Goal: Task Accomplishment & Management: Use online tool/utility

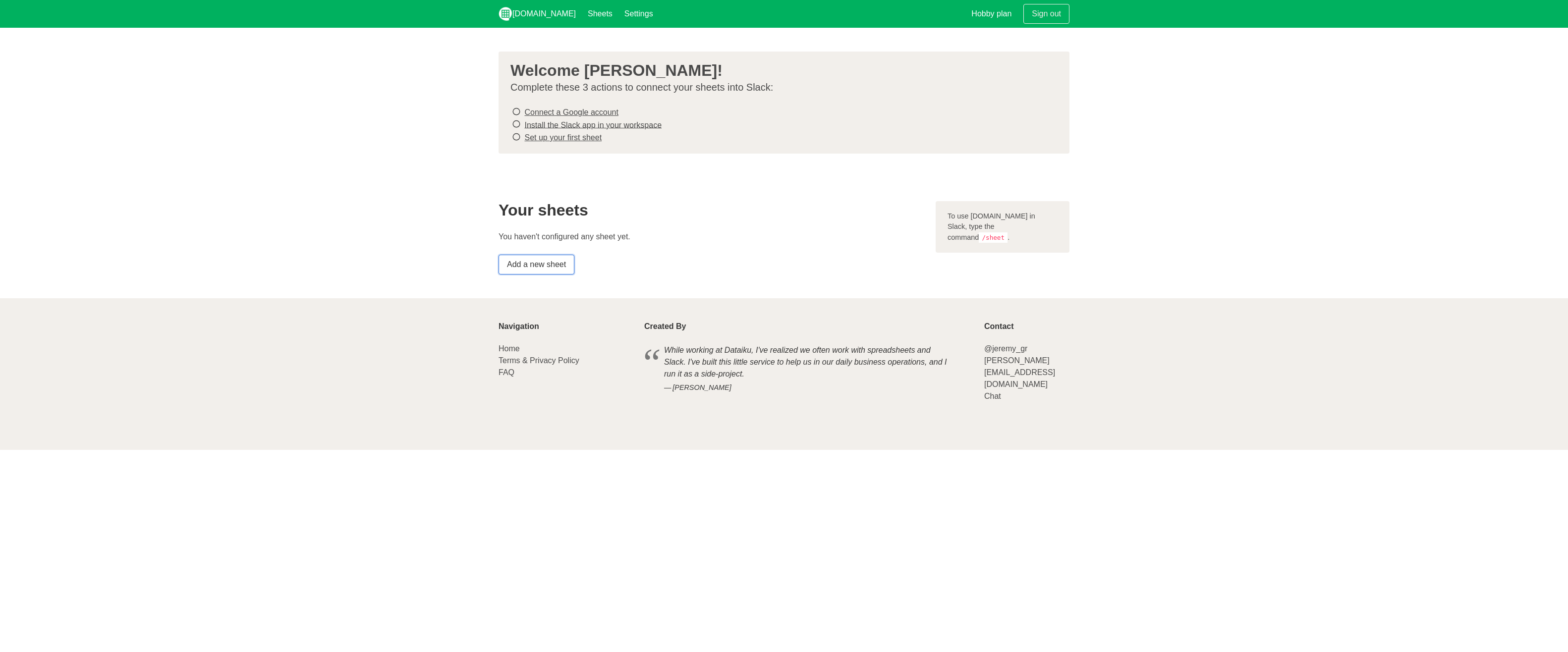
click at [557, 263] on link "Add a new sheet" at bounding box center [536, 264] width 76 height 20
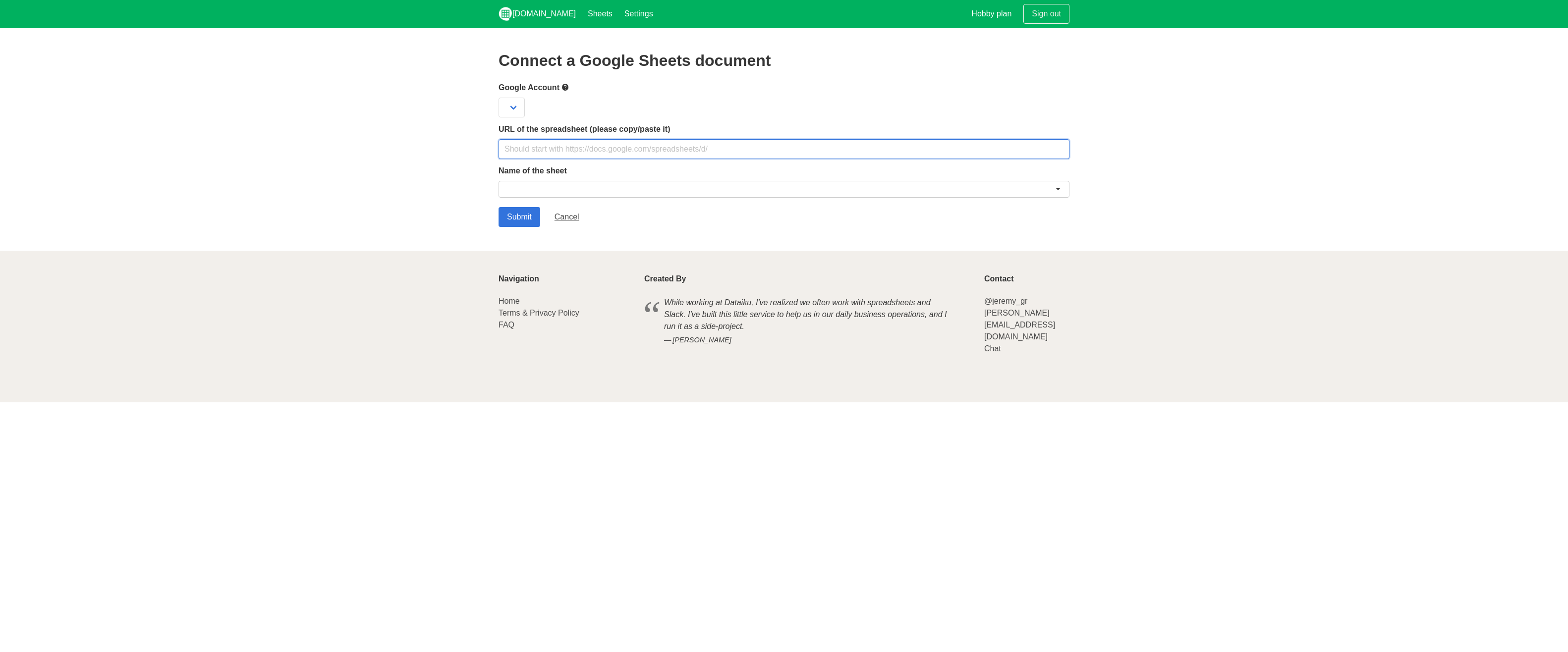
click at [553, 144] on input "text" at bounding box center [784, 149] width 571 height 20
click at [593, 142] on input "text" at bounding box center [784, 149] width 571 height 20
paste input "https://archerprivate.sharepoint.com/:x:/s/Kiro/EZ0E9VoeTTdPsAFXsyy9qzABlBqHgJ0…"
type input "https://archerprivate.sharepoint.com/:x:/s/Kiro/EZ0E9VoeTTdPsAFXsyy9qzABlBqHgJ0…"
click at [600, 181] on div at bounding box center [784, 189] width 571 height 17
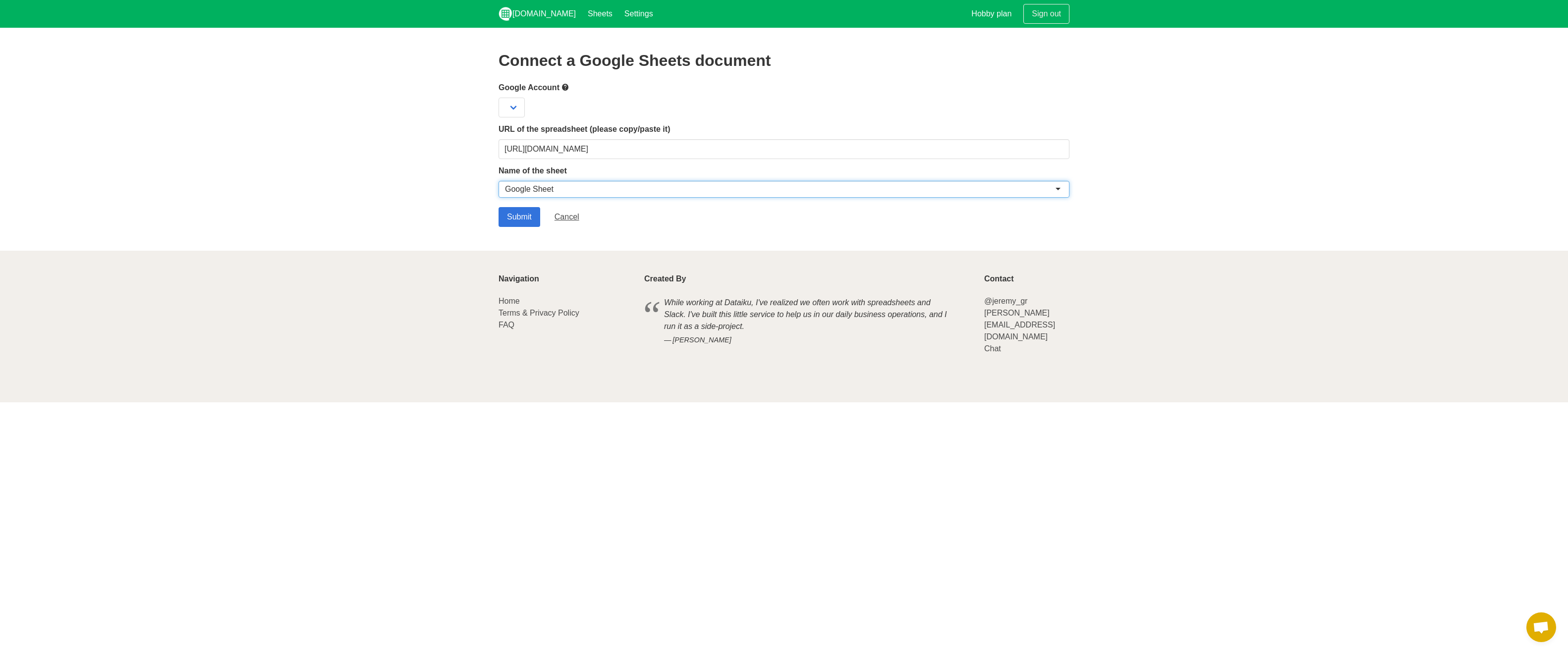
drag, startPoint x: 577, startPoint y: 187, endPoint x: 359, endPoint y: 194, distance: 218.1
click at [359, 195] on section "Connect a Google Sheets document Google Account URL of the spreadsheet (please …" at bounding box center [784, 139] width 1568 height 223
click at [564, 190] on div at bounding box center [784, 189] width 571 height 17
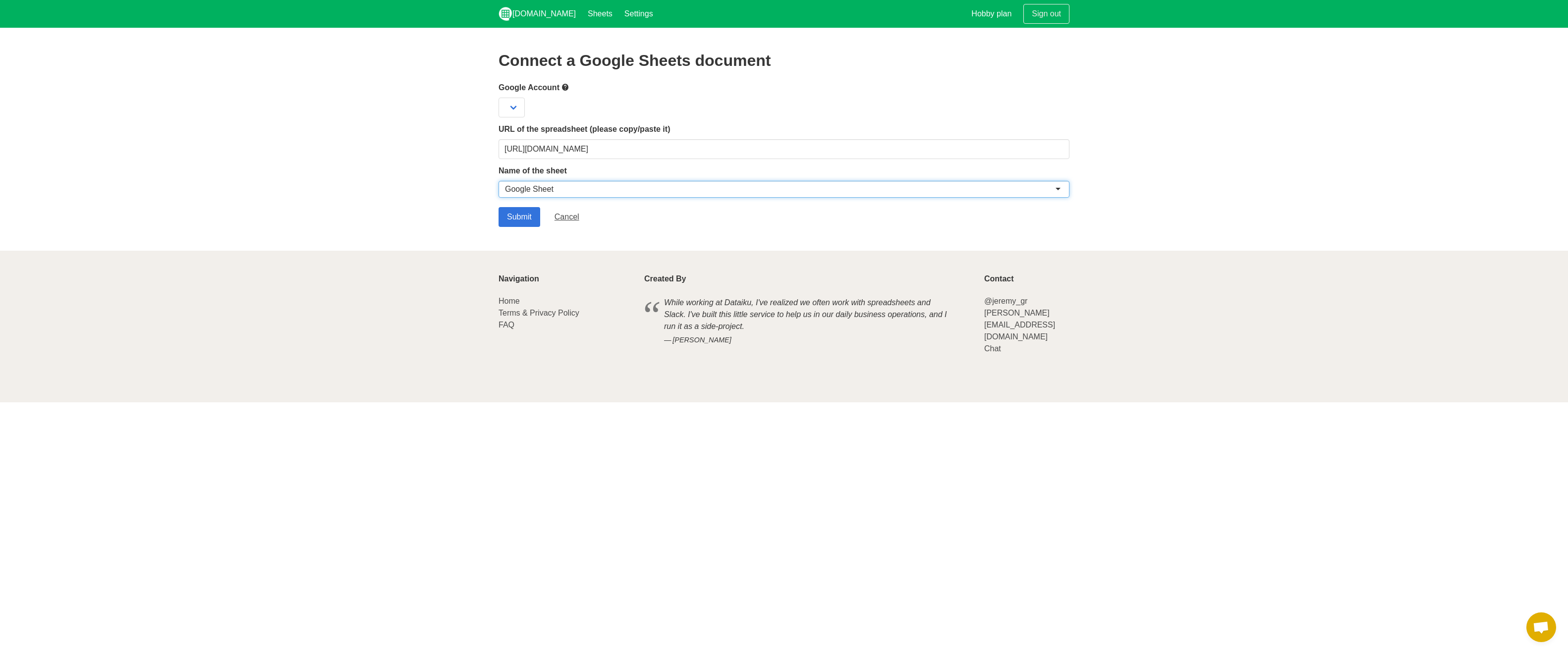
drag, startPoint x: 564, startPoint y: 190, endPoint x: 489, endPoint y: 191, distance: 75.0
click at [489, 191] on section "Connect a Google Sheets document Google Account URL of the spreadsheet (please …" at bounding box center [784, 139] width 1568 height 223
type input "G"
type input "Deals In Progress"
click at [505, 103] on select at bounding box center [511, 107] width 26 height 20
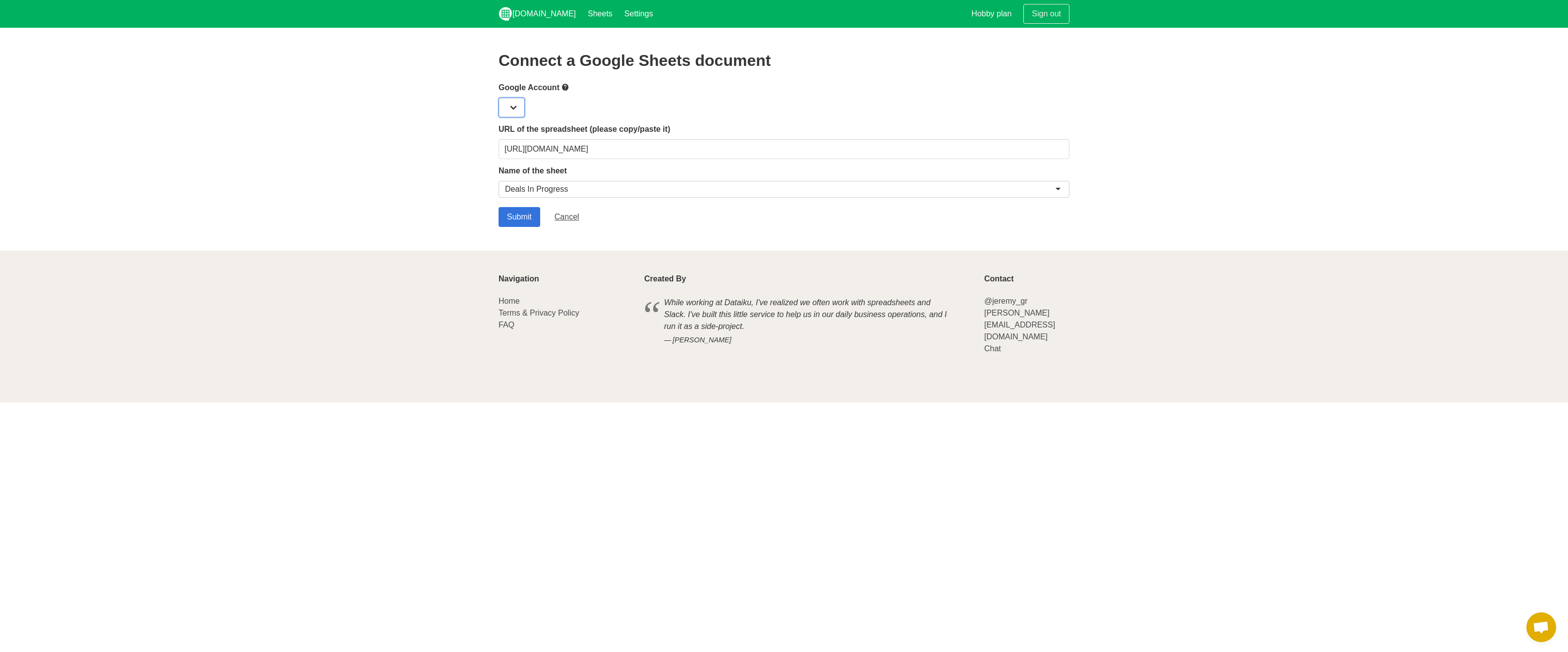
click at [508, 102] on select at bounding box center [511, 107] width 26 height 20
click at [509, 104] on select at bounding box center [511, 107] width 26 height 20
click at [529, 222] on input "Submit" at bounding box center [519, 217] width 41 height 20
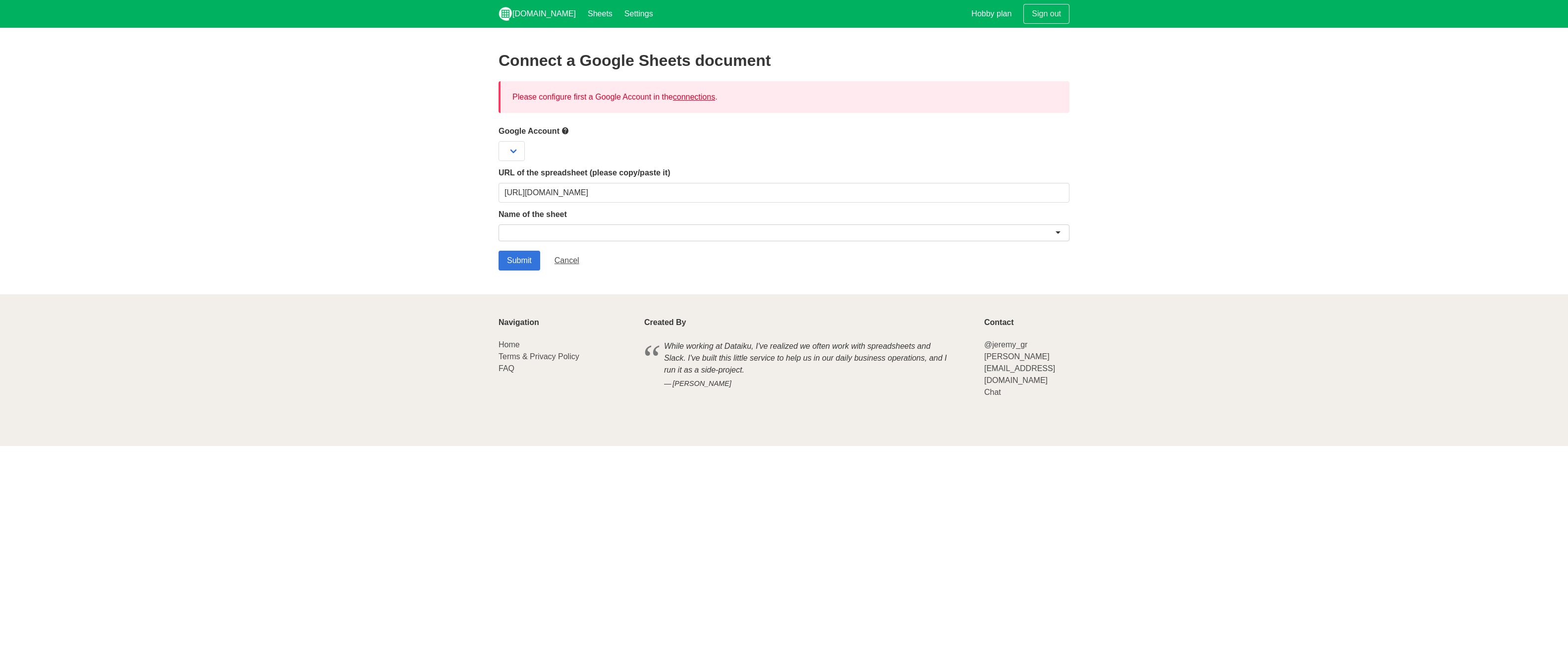
click at [688, 96] on link "connections" at bounding box center [694, 97] width 42 height 9
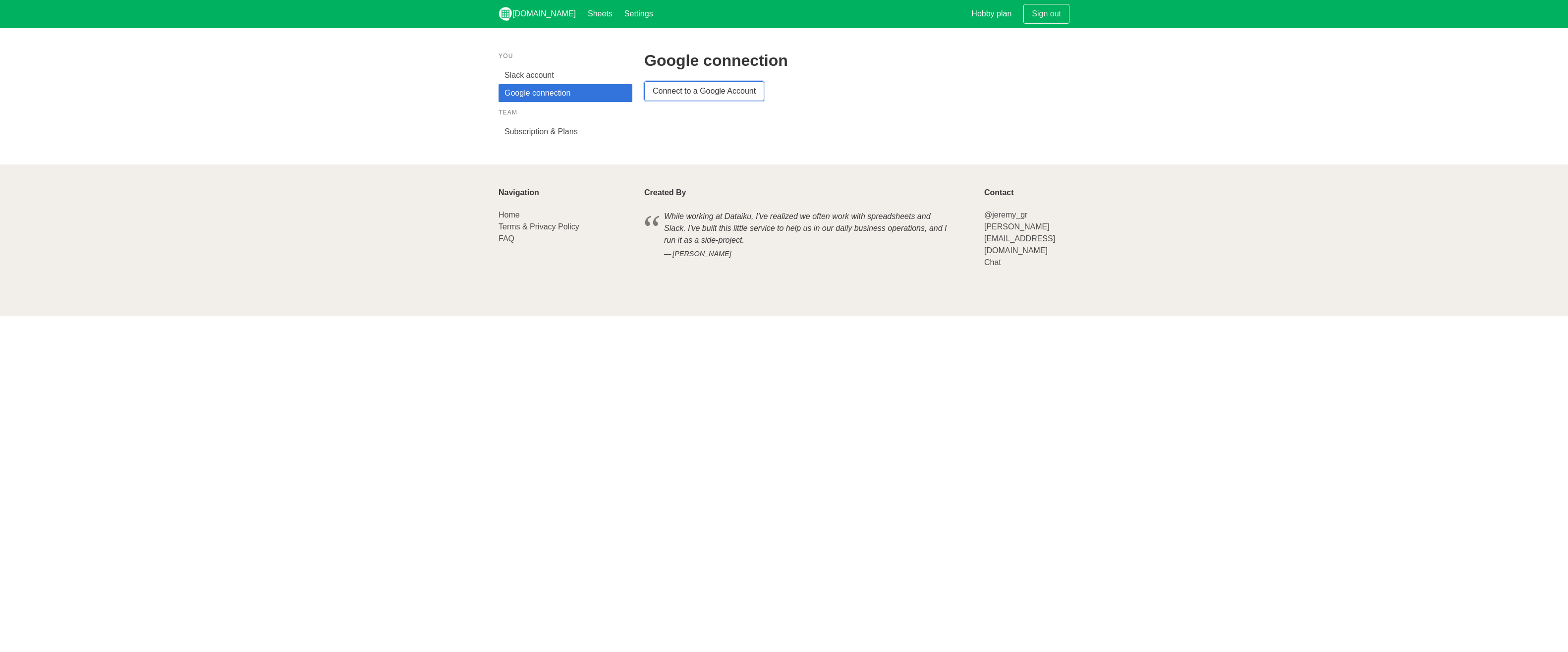
click at [653, 86] on link "Connect to a Google Account" at bounding box center [704, 91] width 120 height 20
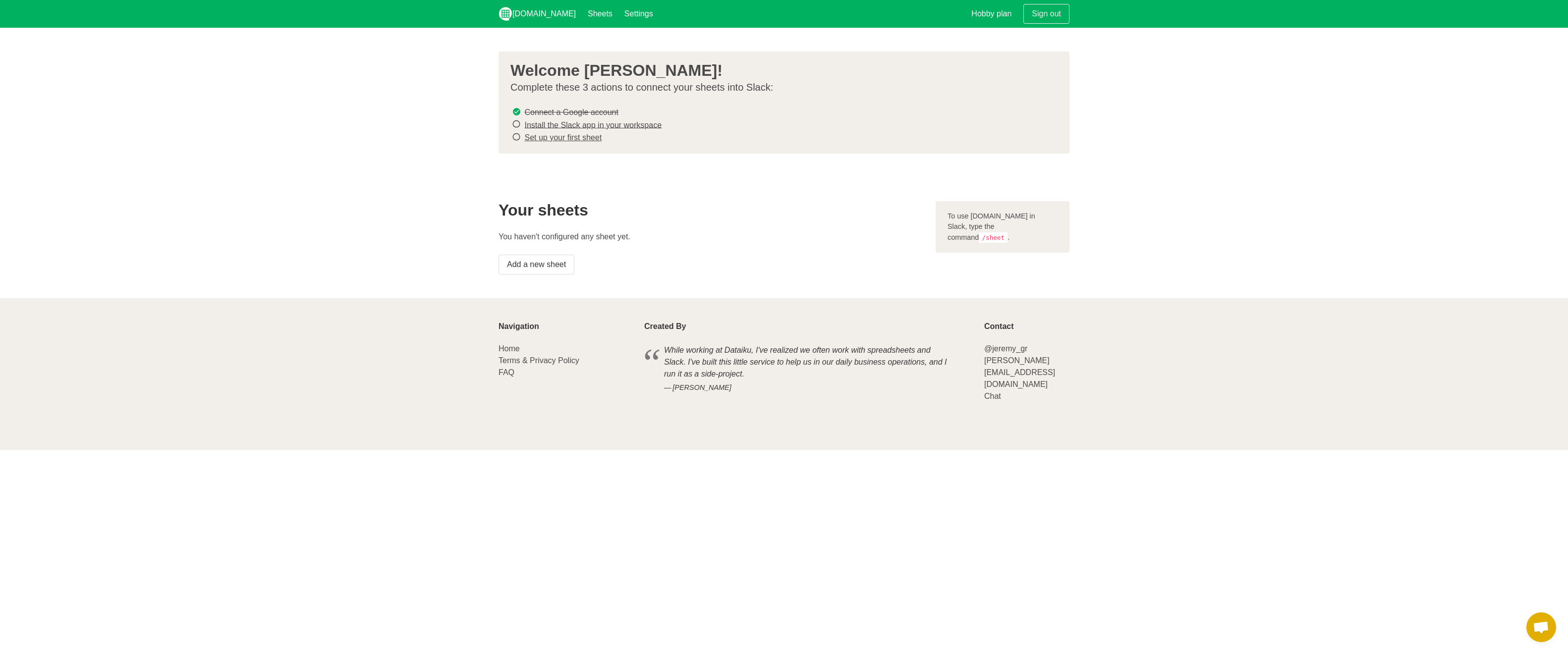
click at [553, 110] on s "Connect a Google account" at bounding box center [571, 112] width 94 height 9
click at [551, 13] on link "[DOMAIN_NAME]" at bounding box center [537, 14] width 89 height 28
click at [582, 14] on link "Sheets" at bounding box center [600, 14] width 37 height 28
click at [621, 13] on link "Settings" at bounding box center [639, 14] width 41 height 28
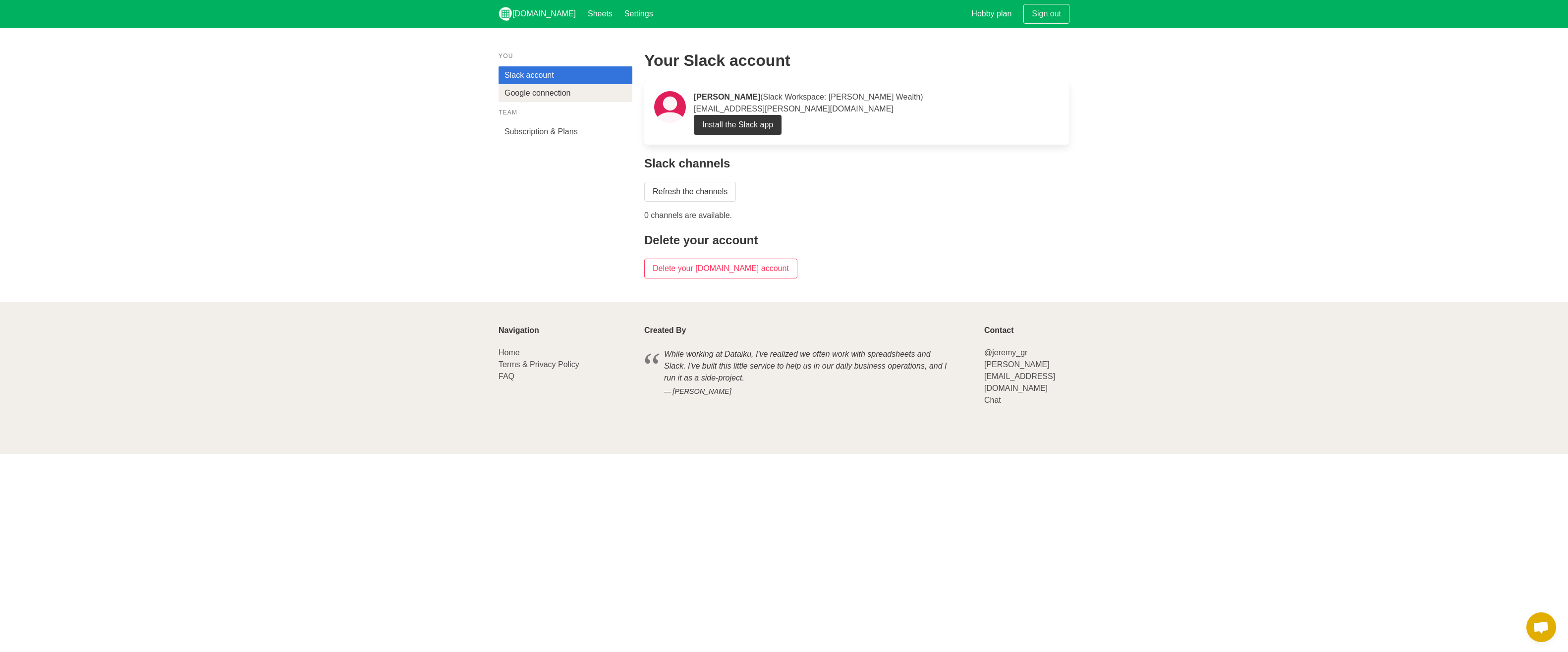
click at [556, 90] on link "Google connection" at bounding box center [565, 93] width 134 height 18
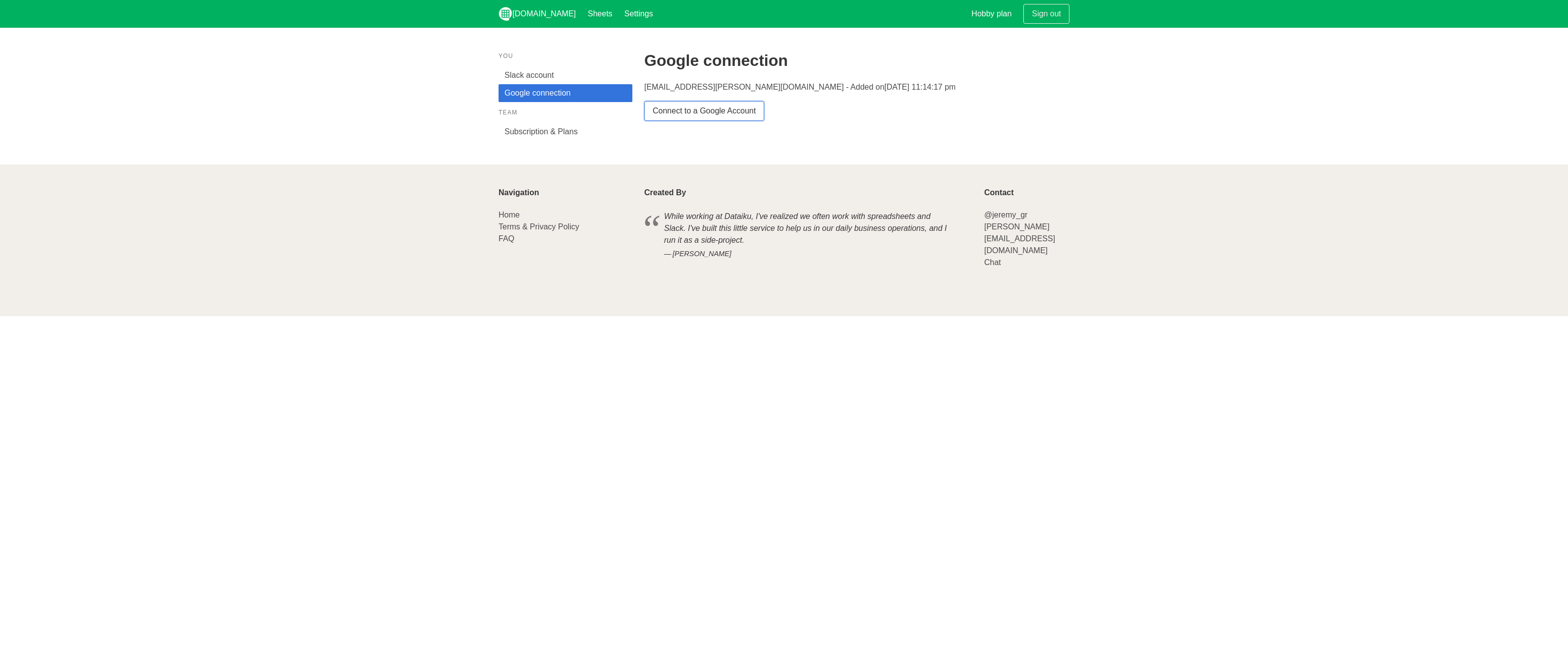
click at [698, 107] on link "Connect to a Google Account" at bounding box center [704, 111] width 120 height 20
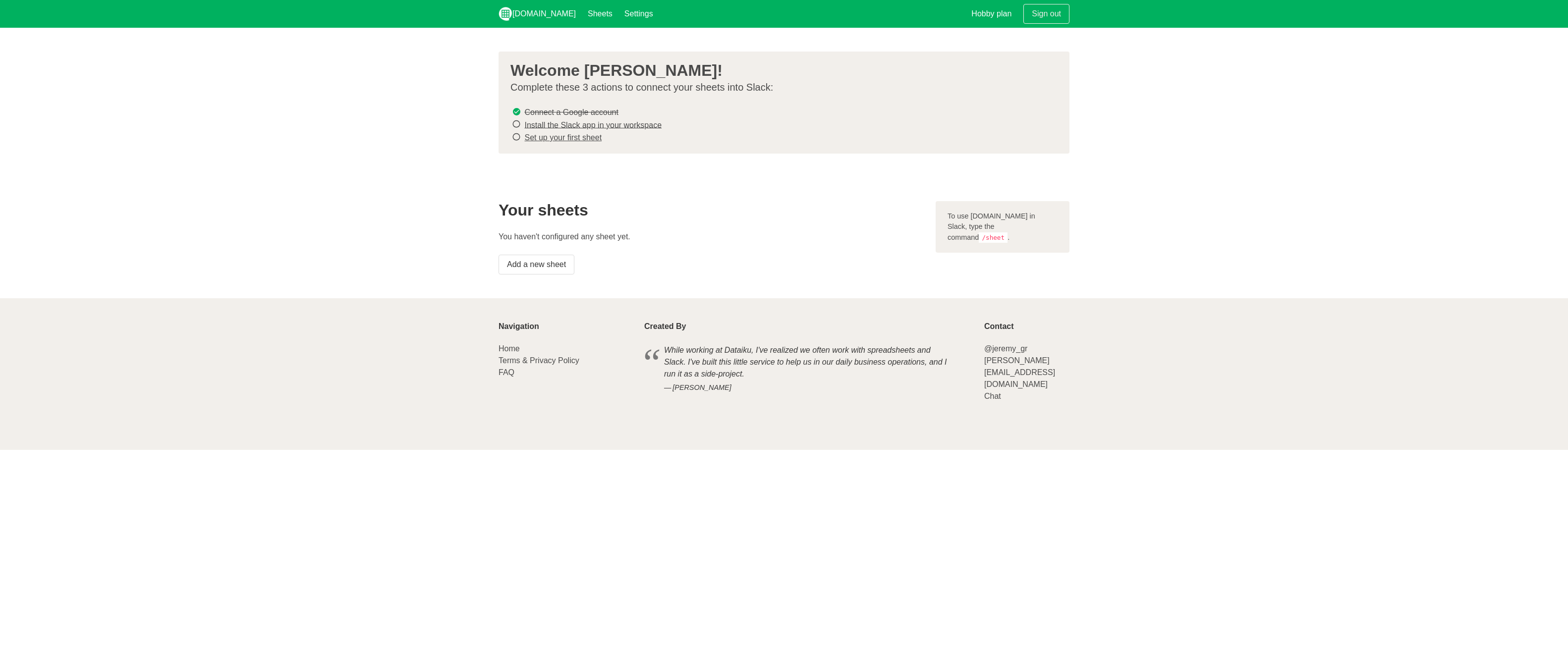
click at [576, 125] on link "Install the Slack app in your workspace" at bounding box center [593, 125] width 138 height 9
click at [550, 262] on link "Add a new sheet" at bounding box center [536, 264] width 76 height 20
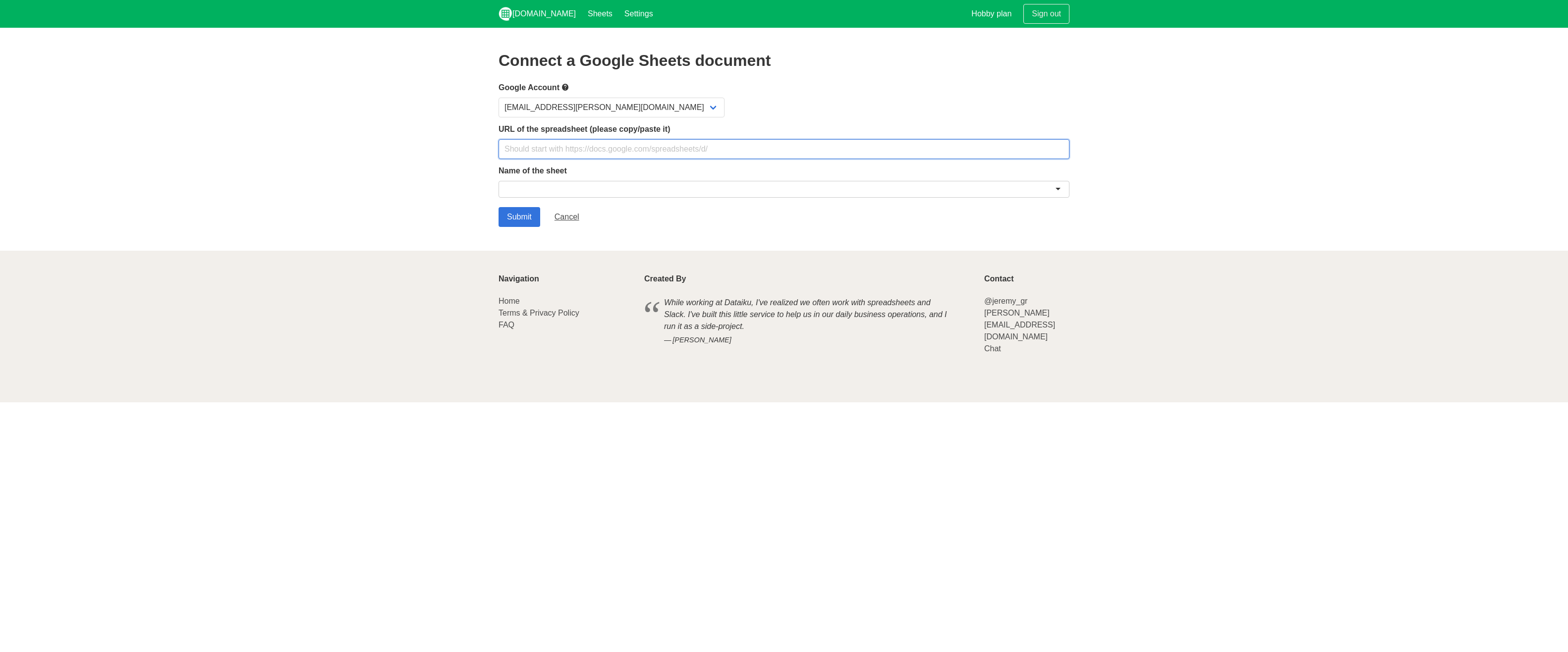
drag, startPoint x: 557, startPoint y: 150, endPoint x: 555, endPoint y: 137, distance: 13.2
click at [556, 150] on input "text" at bounding box center [784, 149] width 571 height 20
type input "https://archerprivate.sharepoint.com/:x:/s/Kiro/EZ0E9VoeTTdPsAFXsyy9qzABlBqHgJ0…"
click at [561, 192] on div at bounding box center [784, 189] width 571 height 17
click at [560, 189] on div at bounding box center [784, 189] width 571 height 17
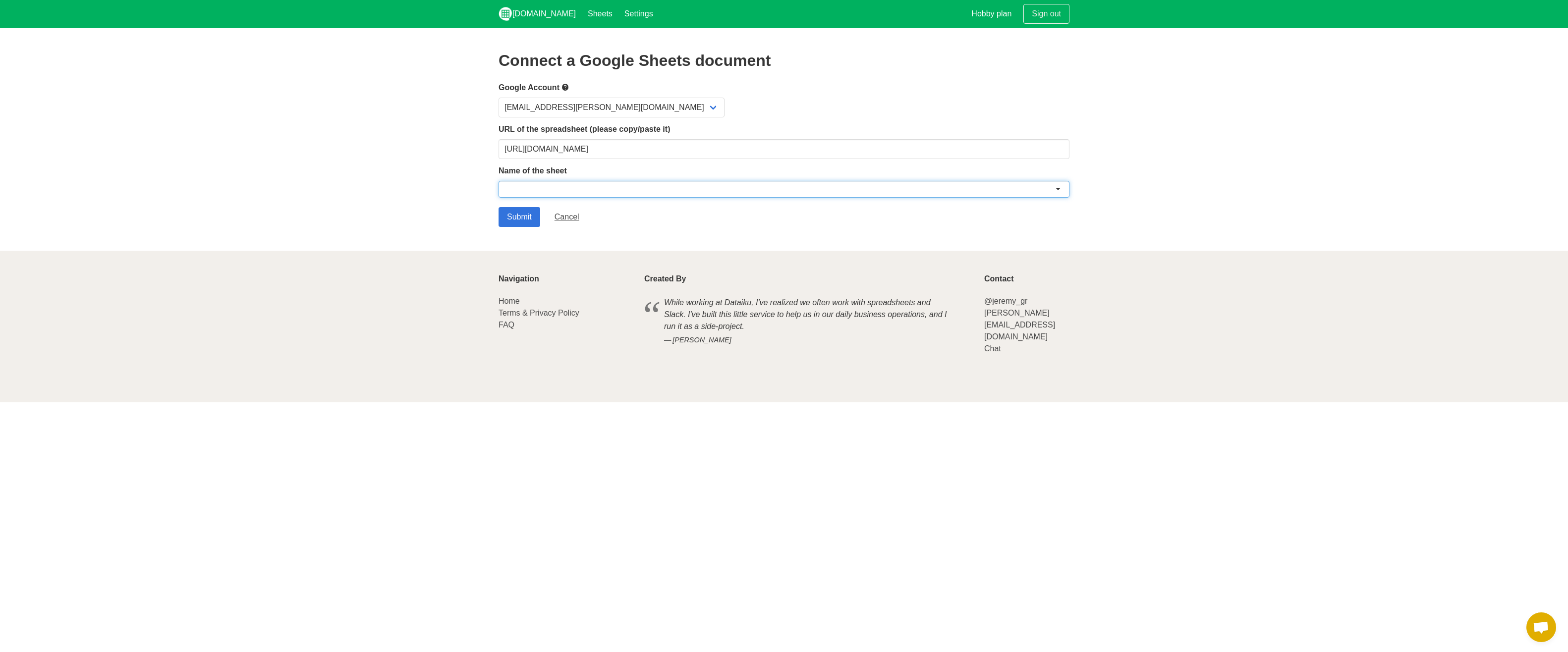
click at [560, 189] on div at bounding box center [784, 189] width 571 height 17
click at [560, 188] on div at bounding box center [784, 189] width 571 height 17
drag, startPoint x: 548, startPoint y: 184, endPoint x: 420, endPoint y: 181, distance: 128.0
click at [419, 181] on section "Connect a Google Sheets document Google Account kiro@archer-wealth.com URL of t…" at bounding box center [784, 139] width 1568 height 223
click at [525, 190] on input "select-one" at bounding box center [517, 189] width 24 height 10
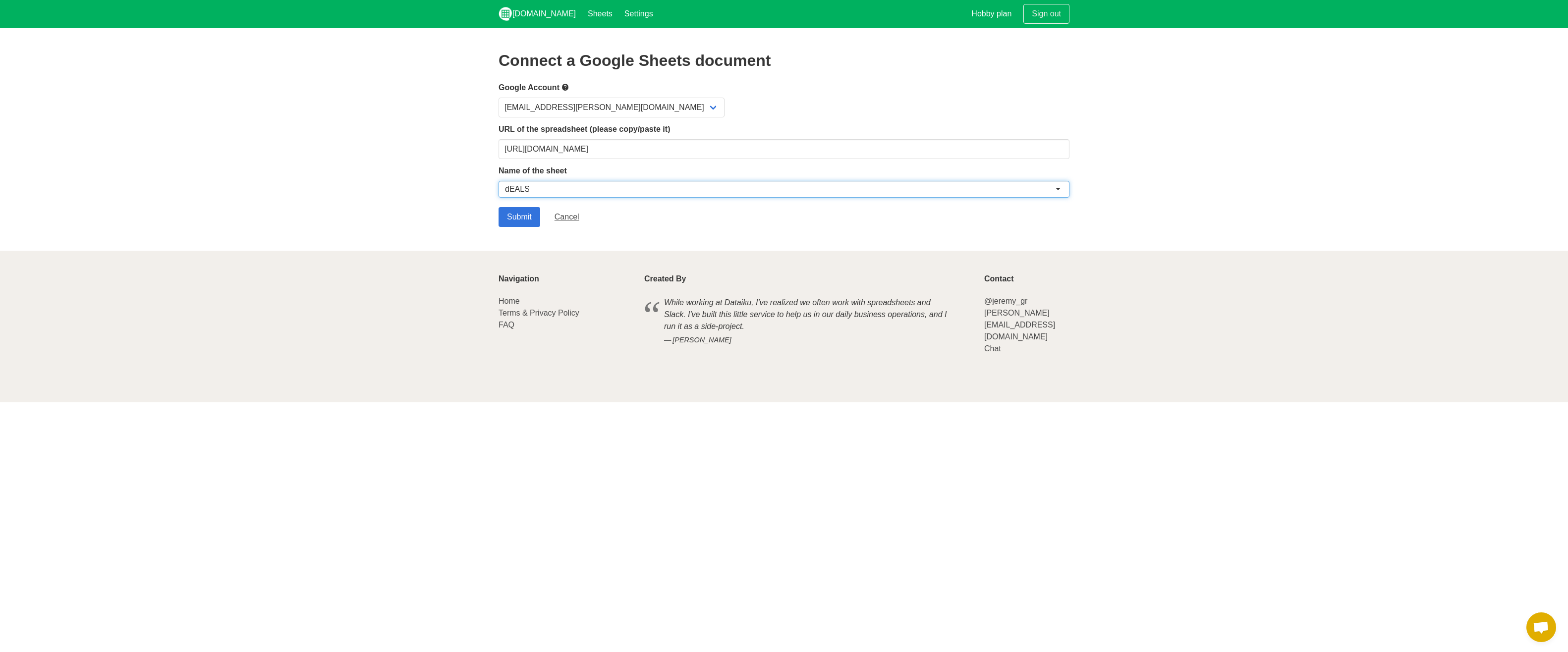
click at [525, 190] on input "select-one" at bounding box center [517, 189] width 24 height 10
type input "Deals In Progress"
click at [511, 297] on link "Home" at bounding box center [509, 301] width 21 height 9
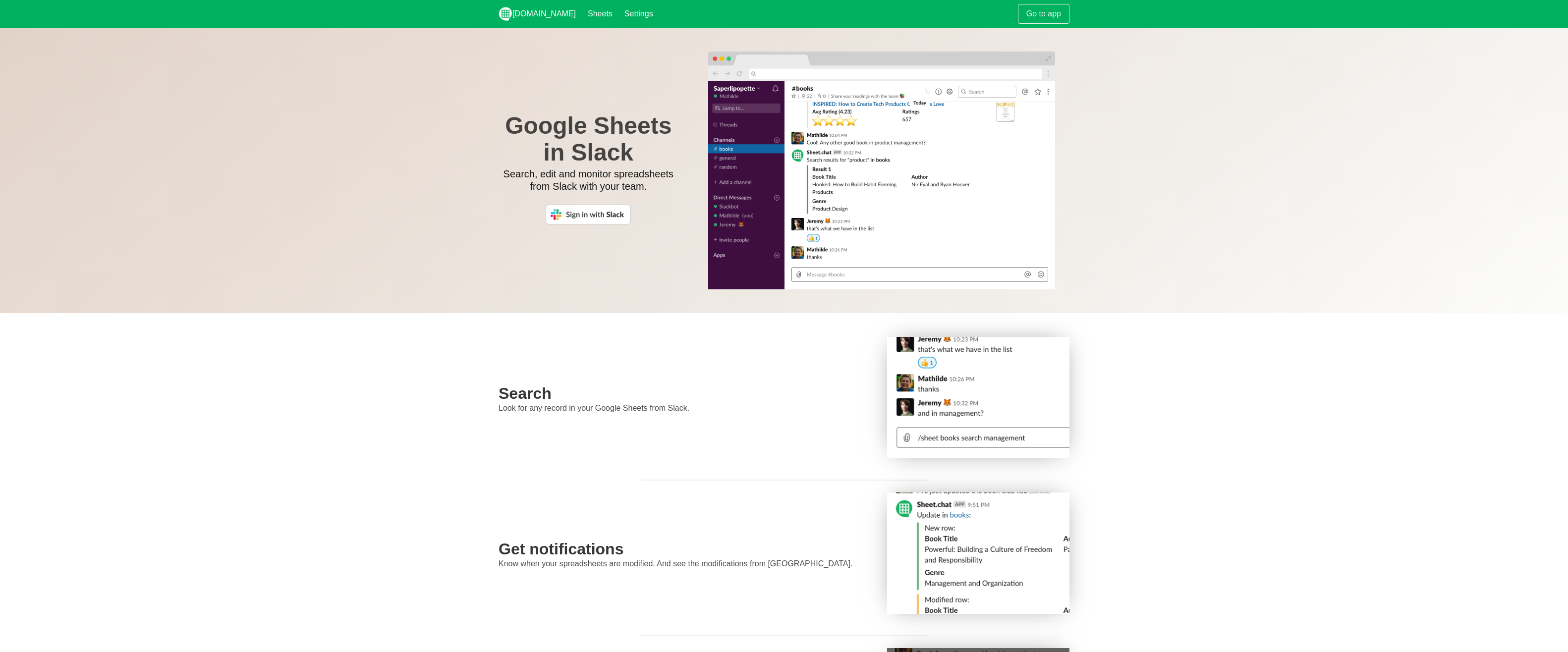
click at [607, 196] on div "Google Sheets in Slack Search, edit and monitor spreadsheets from Slack with yo…" at bounding box center [589, 170] width 196 height 127
click at [602, 222] on img at bounding box center [588, 214] width 85 height 20
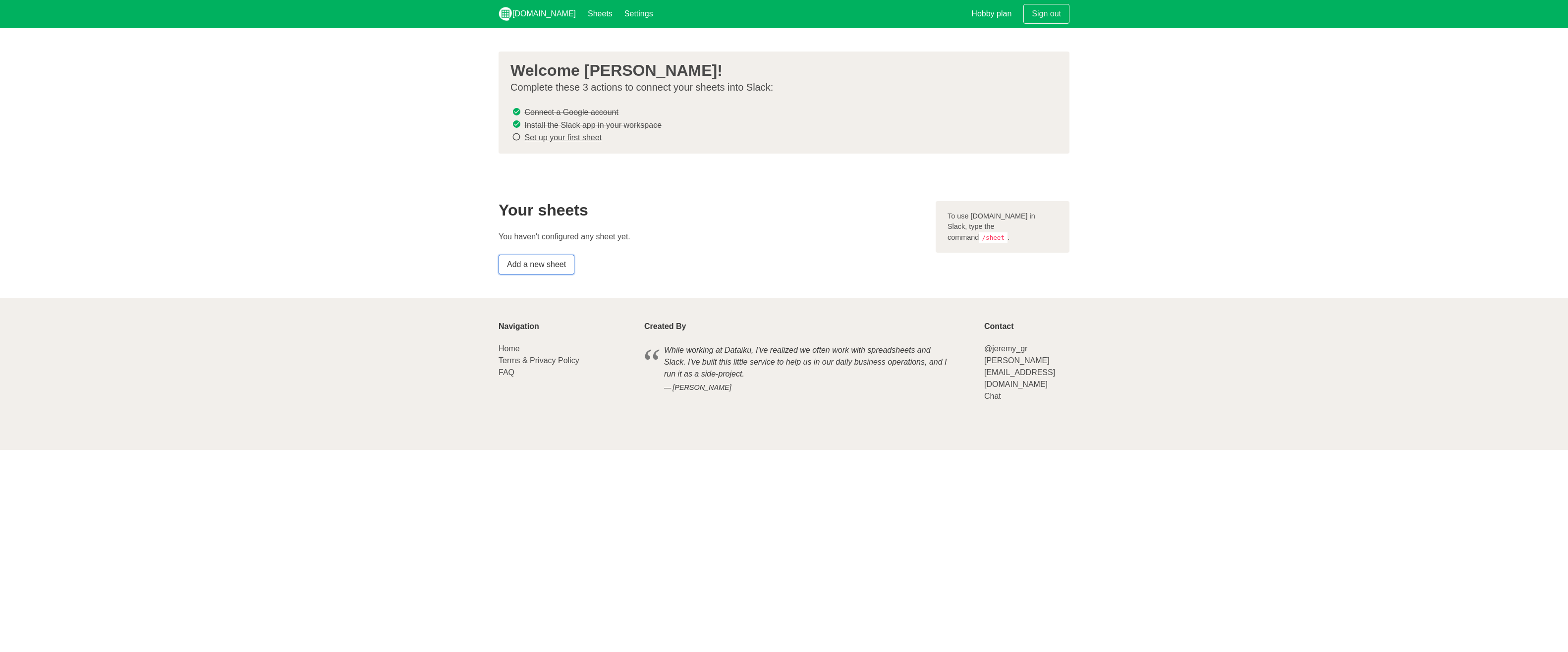
click at [547, 258] on link "Add a new sheet" at bounding box center [536, 264] width 76 height 20
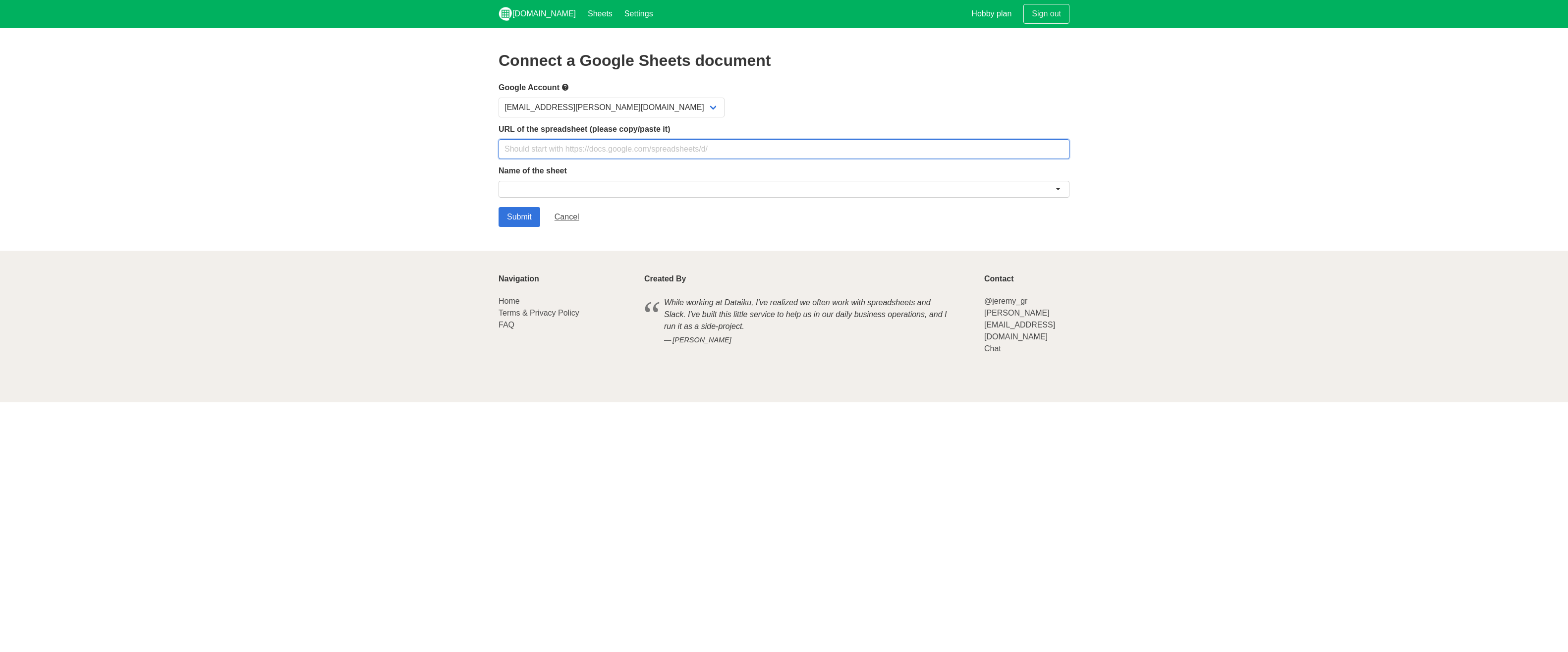
click at [533, 153] on input "text" at bounding box center [784, 149] width 571 height 20
type input "https://archerprivate.sharepoint.com/:x:/s/Kiro/EZ0E9VoeTTdPsAFXsyy9qzABlBqHgJ0…"
click at [532, 187] on div at bounding box center [784, 189] width 571 height 17
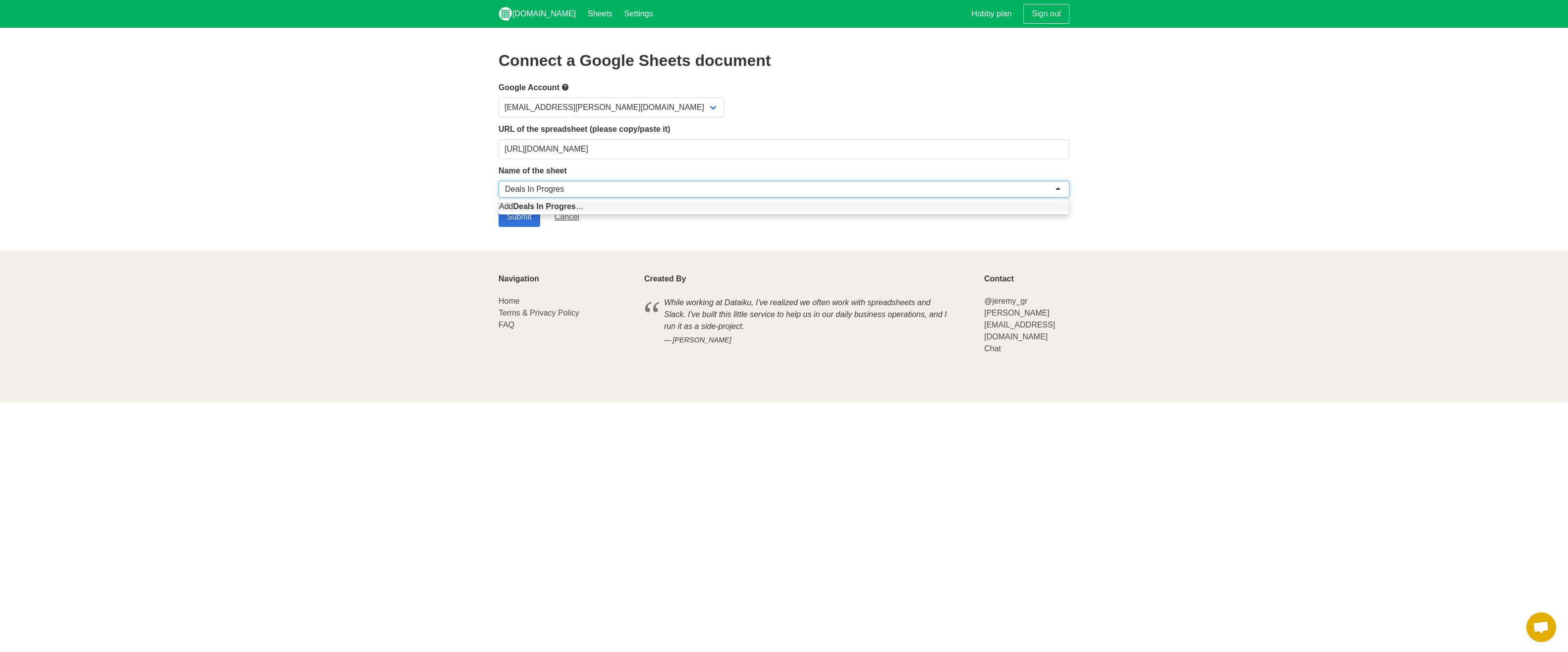
type input "Deals In Progress"
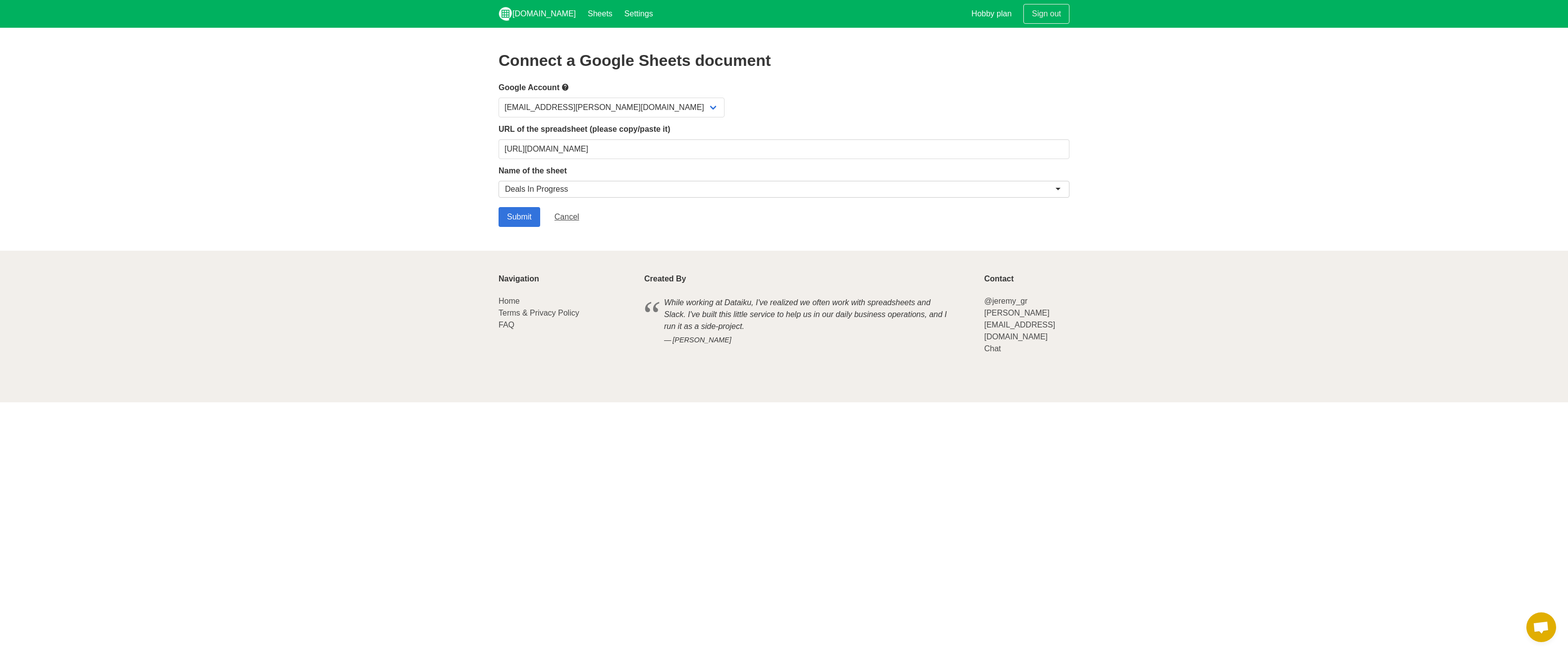
click at [382, 180] on section "Connect a Google Sheets document Google Account kiro@archer-wealth.com URL of t…" at bounding box center [784, 139] width 1568 height 223
click at [497, 217] on section "Connect a Google Sheets document Google Account kiro@archer-wealth.com URL of t…" at bounding box center [784, 139] width 1568 height 223
click at [505, 215] on input "Submit" at bounding box center [519, 217] width 41 height 20
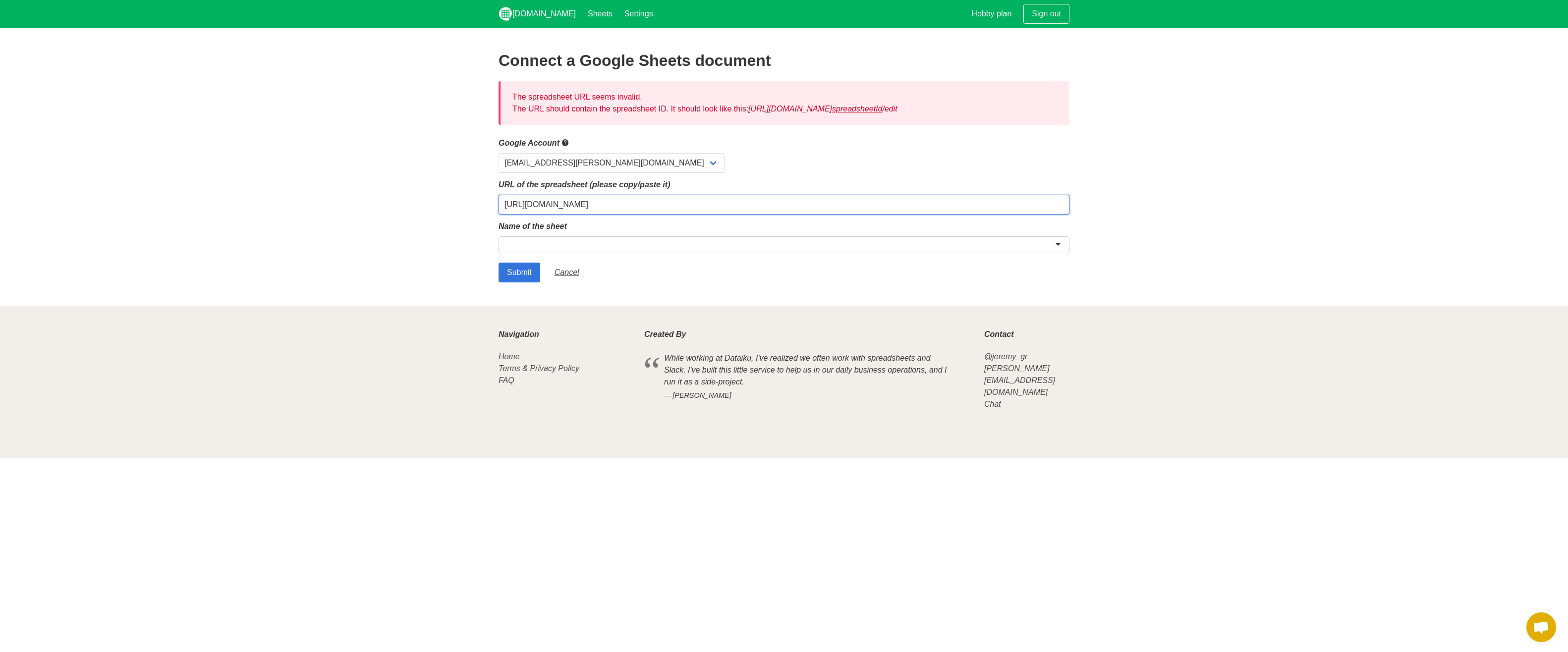
click at [633, 206] on input "https://archerprivate.sharepoint.com/:x:/s/Kiro/EZ0E9VoeTTdPsAFXsyy9qzABlBqHgJ0…" at bounding box center [784, 205] width 571 height 20
click at [611, 236] on div at bounding box center [784, 245] width 571 height 17
drag, startPoint x: 895, startPoint y: 202, endPoint x: 617, endPoint y: 184, distance: 278.6
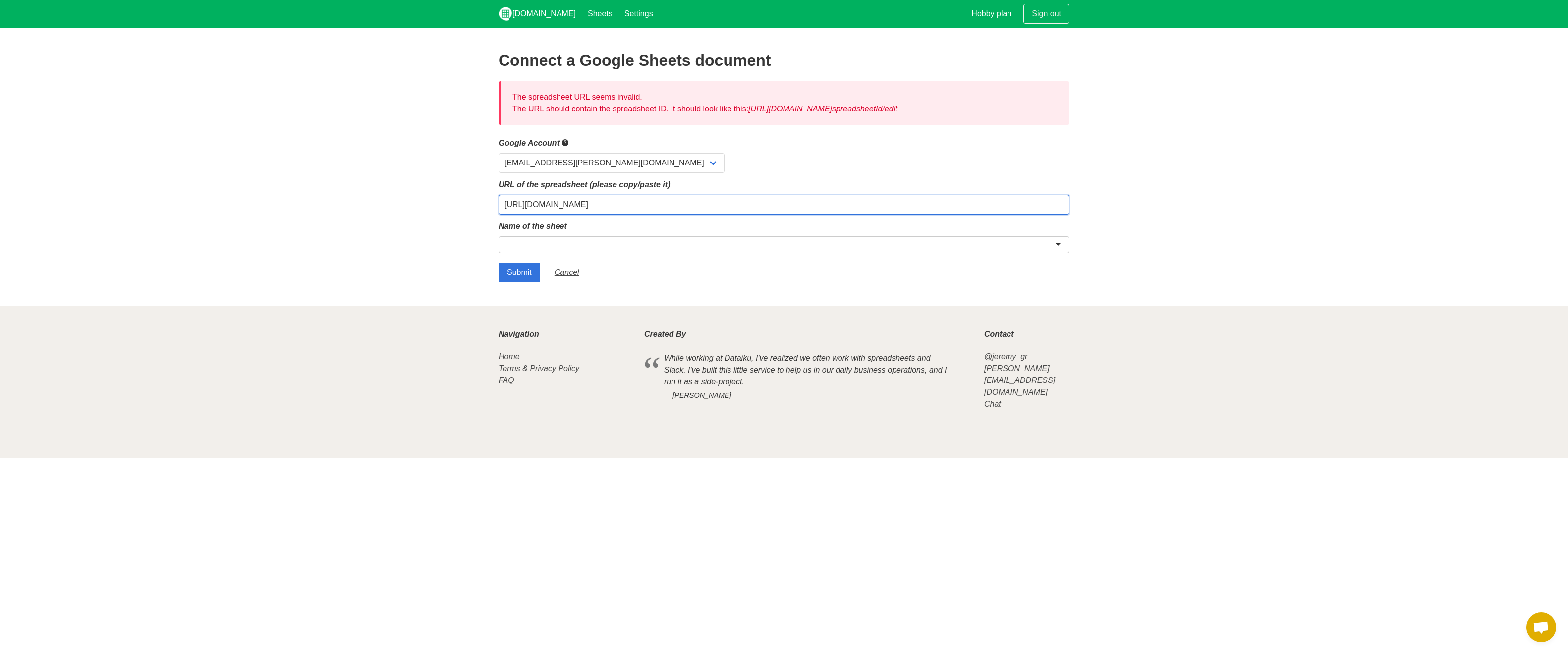
click at [719, 198] on input "https://archerprivate.sharepoint.com/:x:/s/Kiro/EZ0E9VoeTTdPsAFXsyy9qzABlBqHgJ0…" at bounding box center [784, 205] width 571 height 20
click at [785, 203] on input "https://archerprivate.sharepoint.com/:x:/s/Kiro/EZ0E9VoeTTdPsAFXsyy9qzABlBqHgJ0…" at bounding box center [784, 205] width 571 height 20
click at [784, 203] on input "https://archerprivate.sharepoint.com/:x:/s/Kiro/EZ0E9VoeTTdPsAFXsyy9qzABlBqHgJ0…" at bounding box center [784, 205] width 571 height 20
click at [784, 202] on input "https://archerprivate.sharepoint.com/:x:/s/Kiro/EZ0E9VoeTTdPsAFXsyy9qzABlBqHgJ0…" at bounding box center [784, 205] width 571 height 20
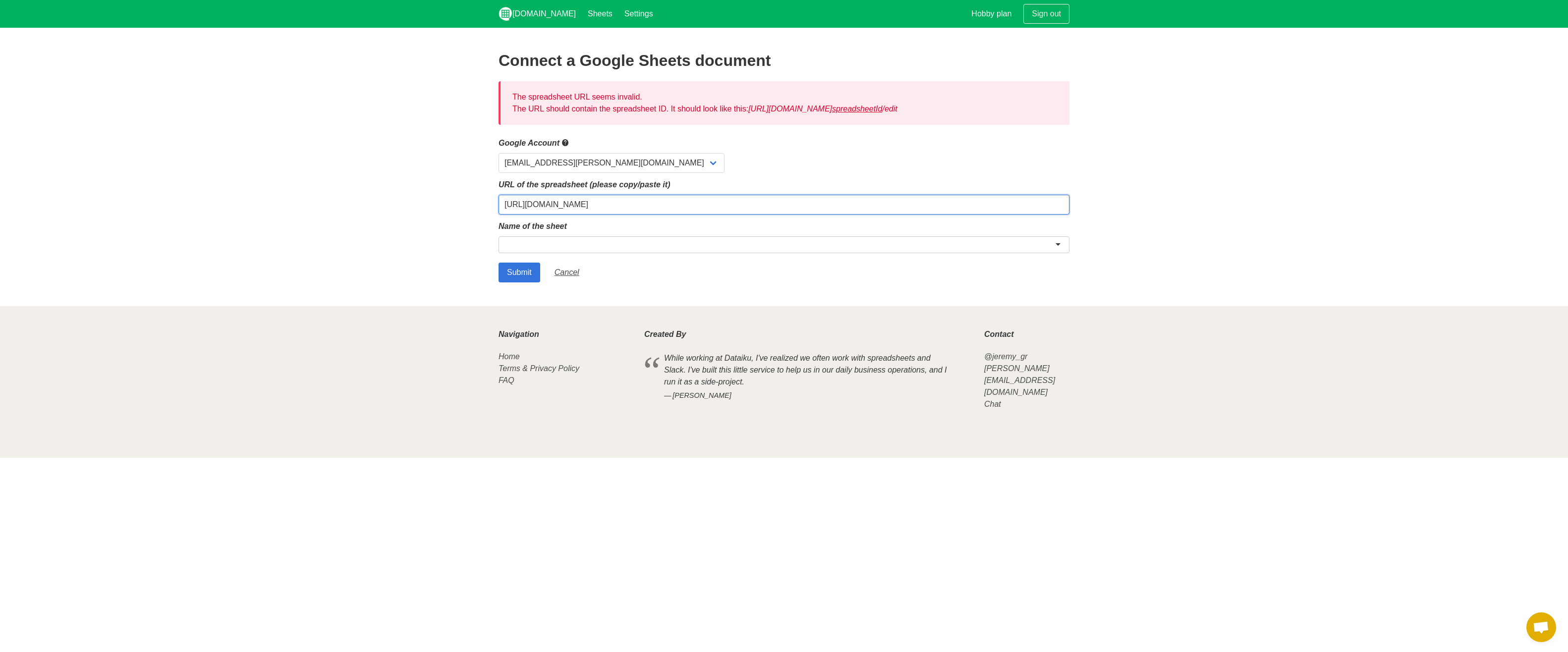
click at [784, 202] on input "https://archerprivate.sharepoint.com/:x:/s/Kiro/EZ0E9VoeTTdPsAFXsyy9qzABlBqHgJ0…" at bounding box center [784, 205] width 571 height 20
paste input "docs.google.com/spreadsheets/d/1RhE4F3Go40PpCoMv95z4W-wYd9-mZxSUVts1T3evxDg/edi…"
drag, startPoint x: 982, startPoint y: 205, endPoint x: -127, endPoint y: 186, distance: 1109.2
click at [0, 186] on html "Sheet.chat Sheets Settings Hobby plan Sign out Connect a Google Sheets document…" at bounding box center [784, 229] width 1568 height 458
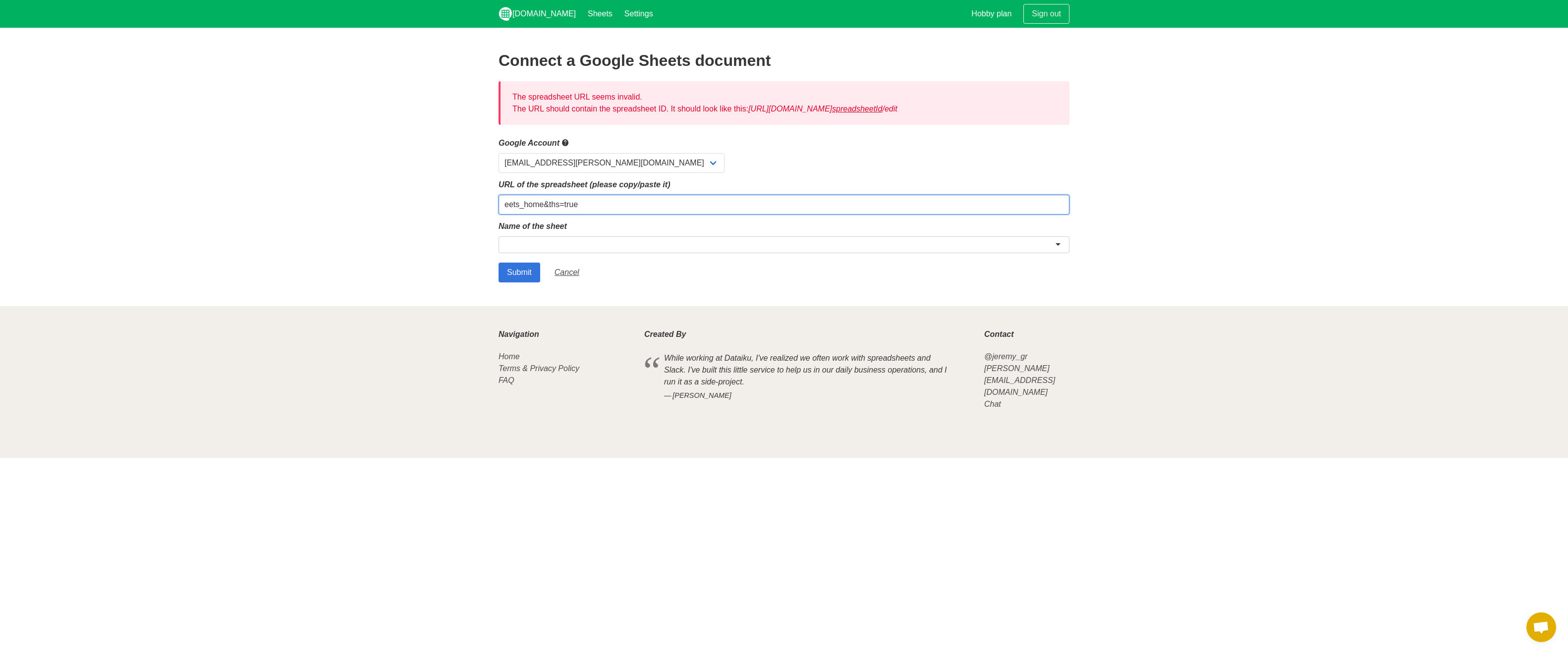
type input "eets_home&ths=true"
drag, startPoint x: 665, startPoint y: 198, endPoint x: 264, endPoint y: 205, distance: 401.1
click at [95, 218] on section "Connect a Google Sheets document The spreadsheet URL seems invalid. The URL sho…" at bounding box center [784, 167] width 1568 height 279
drag, startPoint x: 601, startPoint y: 208, endPoint x: 356, endPoint y: 212, distance: 245.0
click at [356, 212] on section "Connect a Google Sheets document The spreadsheet URL seems invalid. The URL sho…" at bounding box center [784, 167] width 1568 height 279
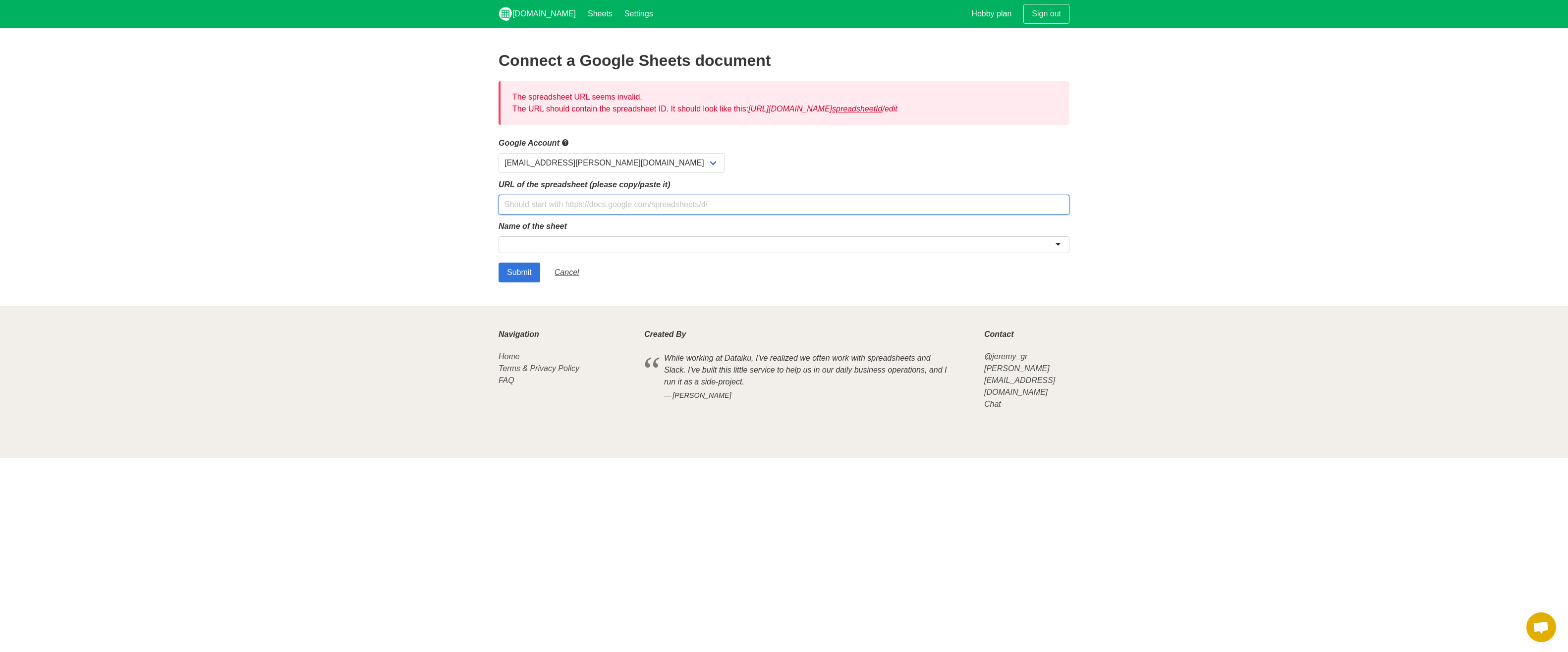
paste input "docs.google.com/spreadsheets/d/1RhE4F3Go40PpCoMv95z4W-wYd9-mZxSUVts1T3evxDg/edi…"
type input "docs.google.com/spreadsheets/d/1RhE4F3Go40PpCoMv95z4W-wYd9-mZxSUVts1T3evxDg/edi…"
click at [570, 239] on div at bounding box center [784, 245] width 571 height 17
type input "Deals In Progress"
click at [530, 270] on input "Submit" at bounding box center [519, 273] width 41 height 20
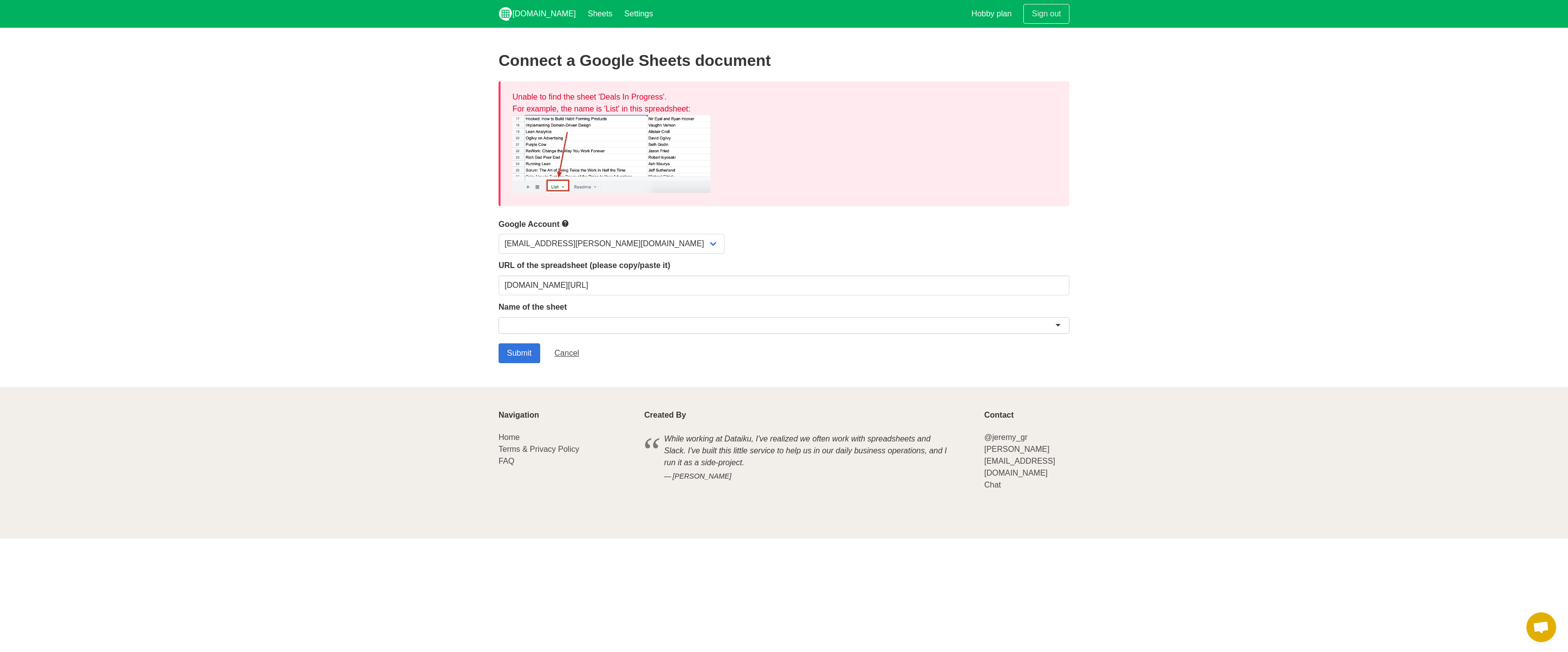
click at [545, 323] on div at bounding box center [784, 326] width 571 height 17
click at [505, 353] on input "Submit" at bounding box center [519, 353] width 41 height 20
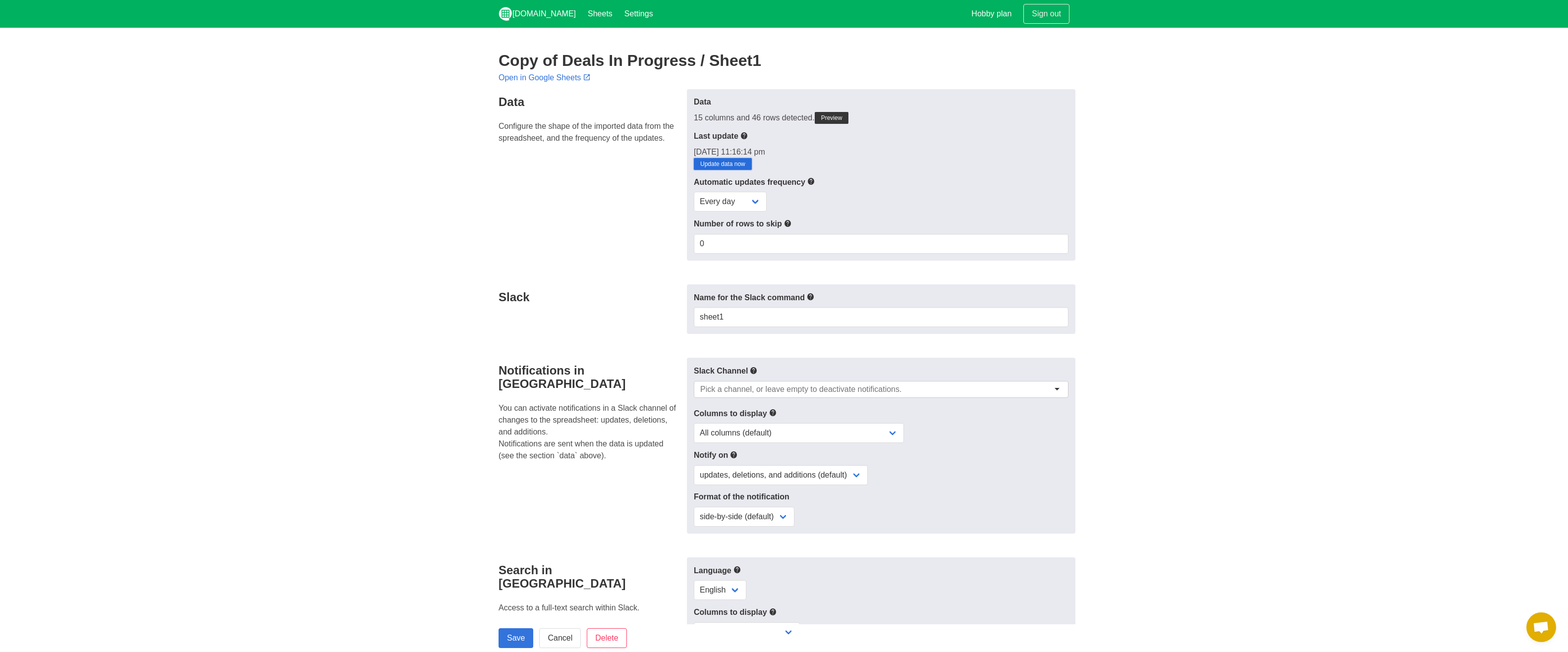
click at [737, 161] on link "Update data now" at bounding box center [723, 164] width 58 height 12
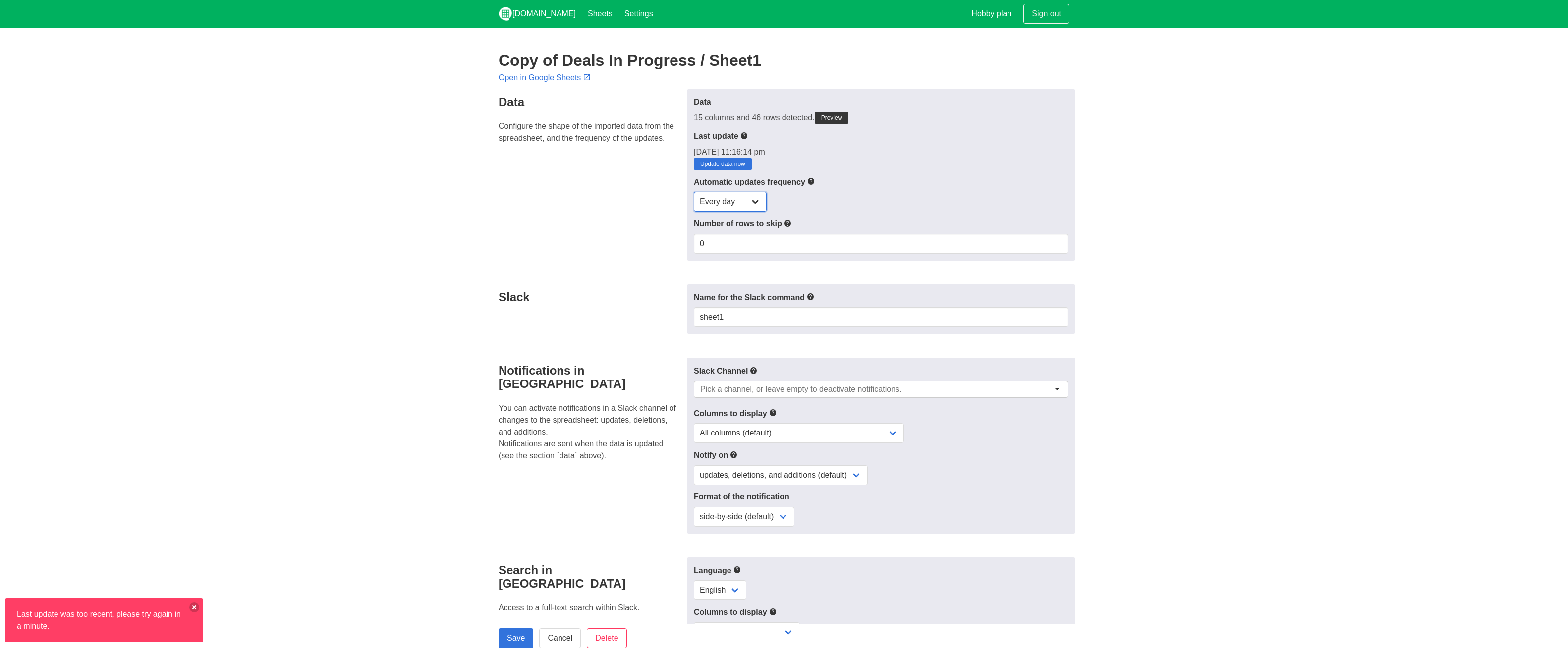
click at [724, 202] on select "Every day Every hour Every 30 min Every 15 min" at bounding box center [730, 202] width 73 height 20
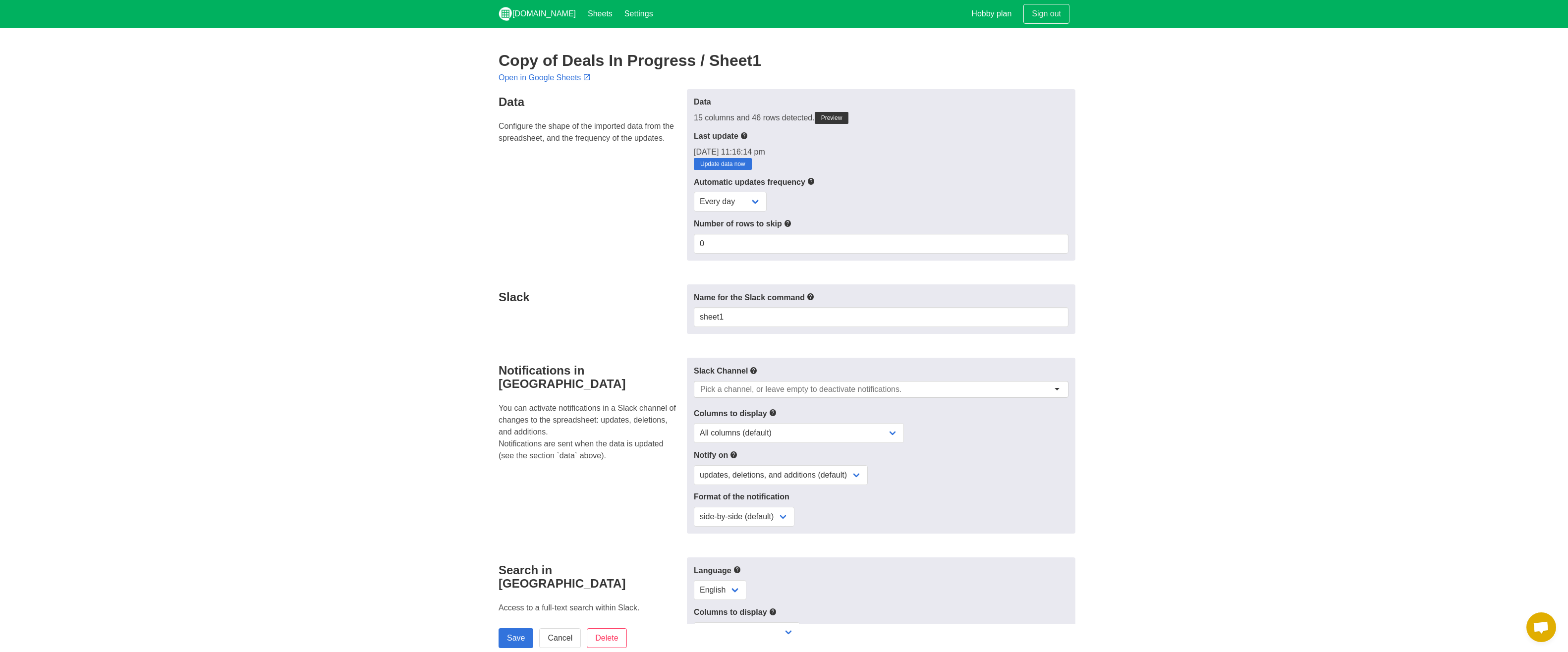
click at [810, 159] on p "[DATE] 11:16:14 pm Update data now" at bounding box center [881, 158] width 375 height 24
click at [744, 205] on select "Every day Every hour Every 30 min Every 15 min" at bounding box center [730, 202] width 73 height 20
click at [828, 194] on div "Every day Every hour Every 30 min Every 15 min" at bounding box center [881, 202] width 375 height 20
click at [760, 236] on input "0" at bounding box center [881, 244] width 375 height 20
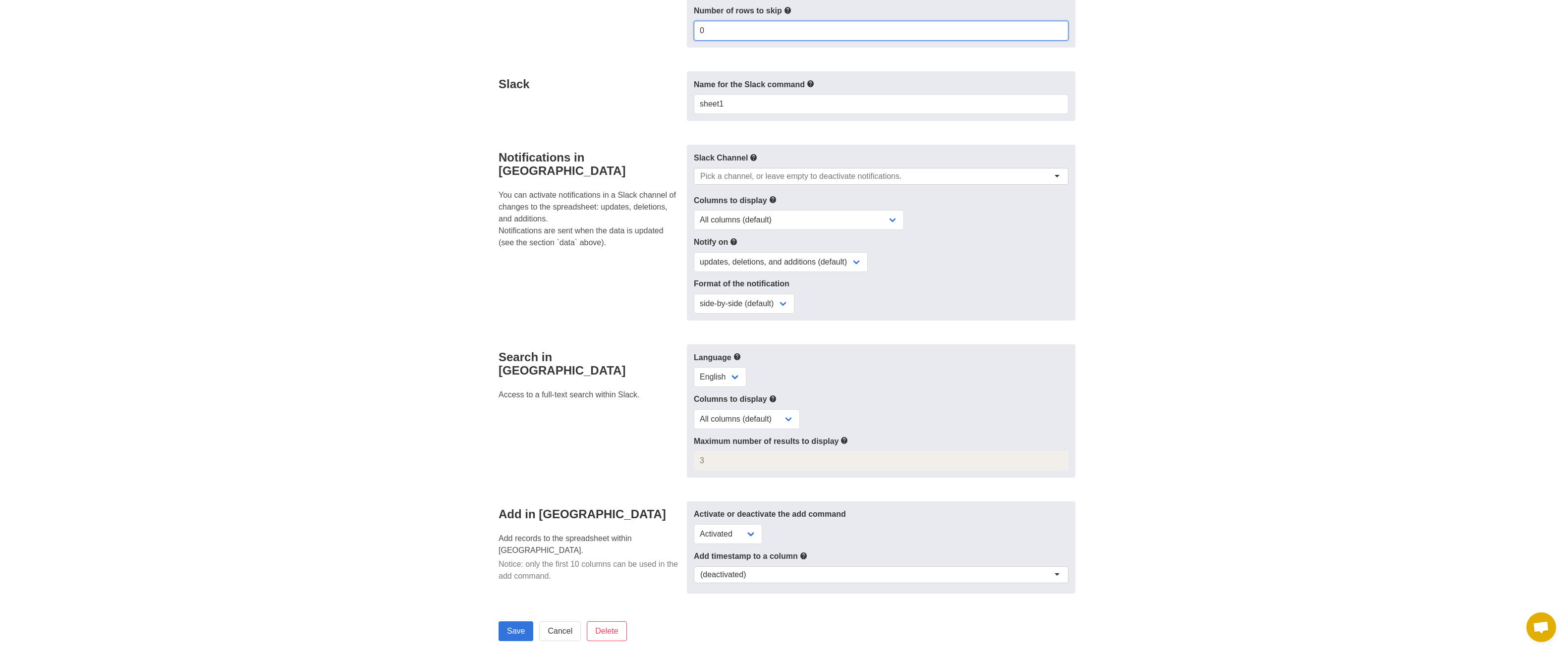
scroll to position [248, 0]
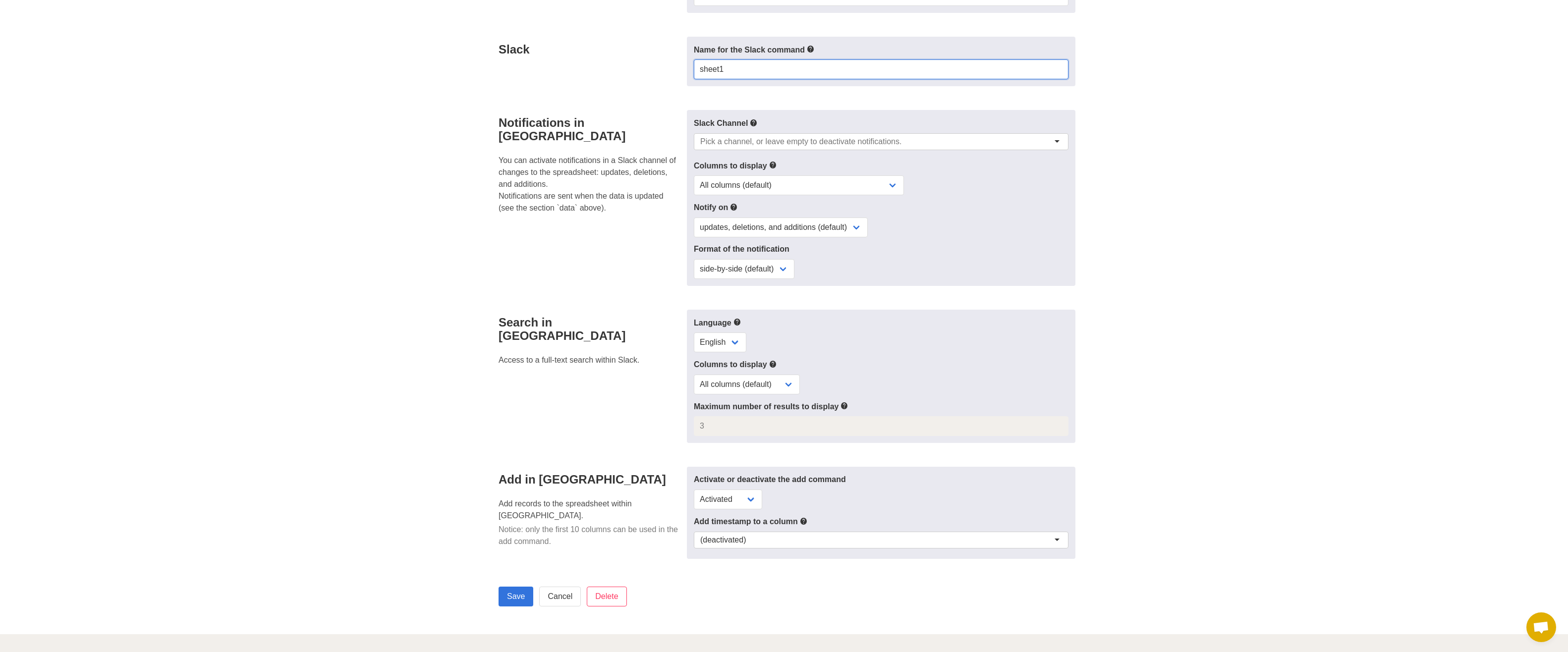
drag, startPoint x: 735, startPoint y: 76, endPoint x: 551, endPoint y: 88, distance: 184.4
click at [549, 84] on div "Slack Name for the Slack command sheet1" at bounding box center [783, 61] width 583 height 50
type input "d"
type input "Deals In Progress"
click at [764, 130] on div "Slack Channel" at bounding box center [881, 135] width 375 height 37
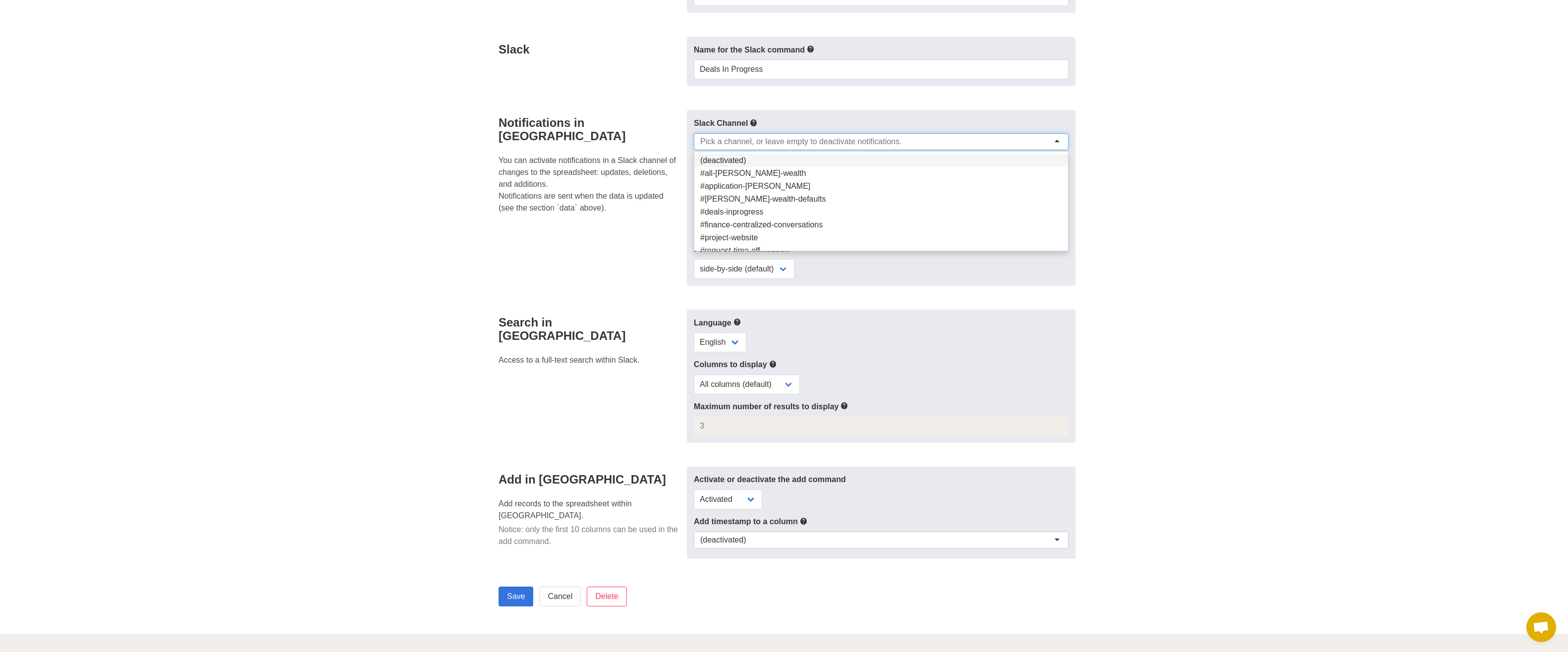
click at [764, 133] on div at bounding box center [881, 142] width 375 height 17
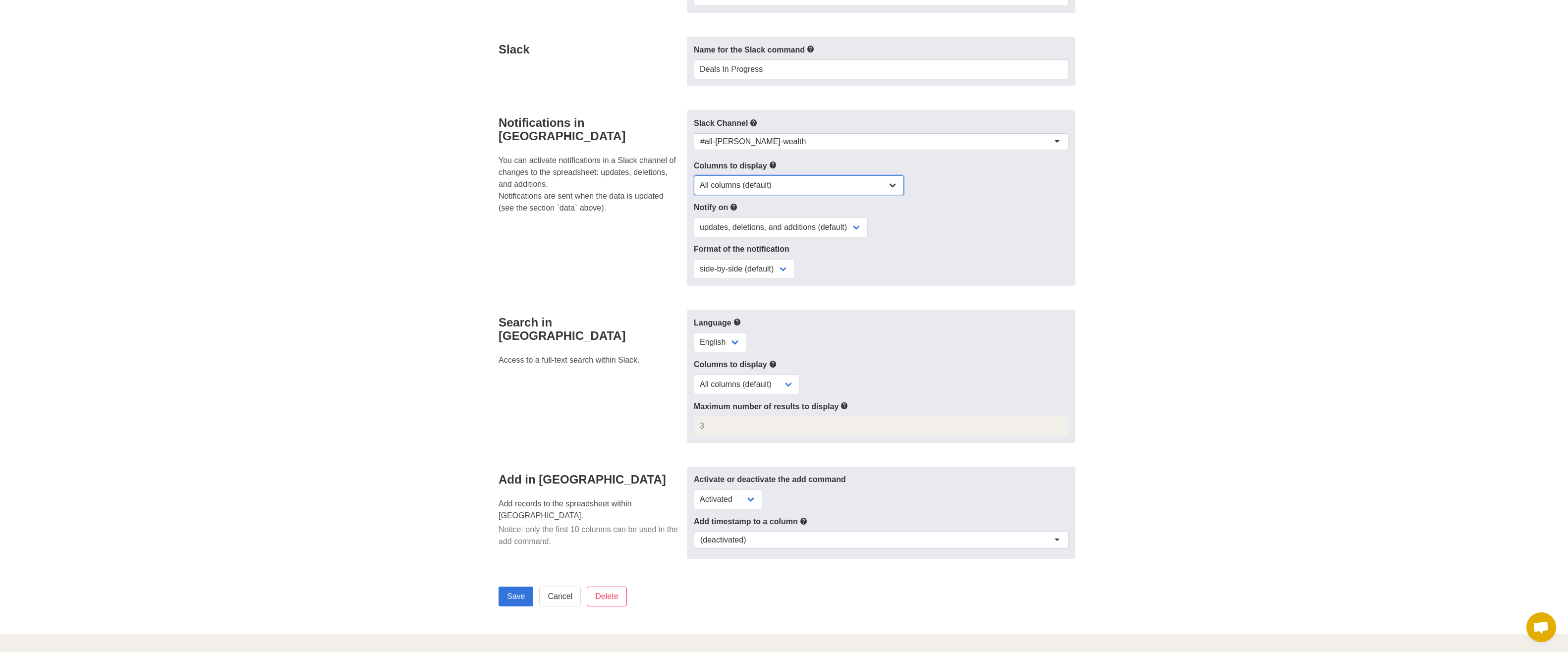
click at [745, 188] on select "All columns (default) Only columns with modified values Columns with modified v…" at bounding box center [799, 185] width 210 height 20
click at [755, 149] on div "#all-archer-wealth (deactivated) #all-archer-wealth #application-raphael #arche…" at bounding box center [881, 143] width 375 height 20
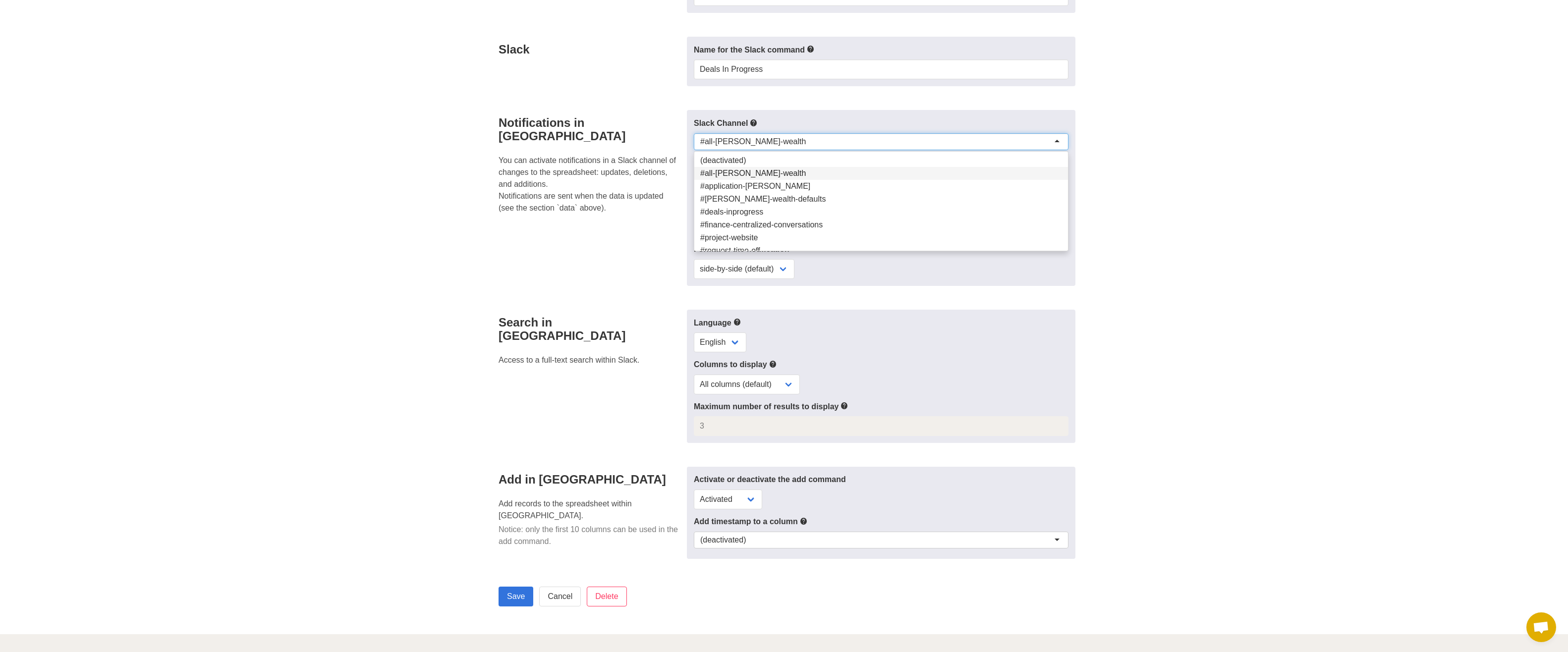
click at [756, 142] on div "#all-archer-wealth" at bounding box center [752, 142] width 105 height 10
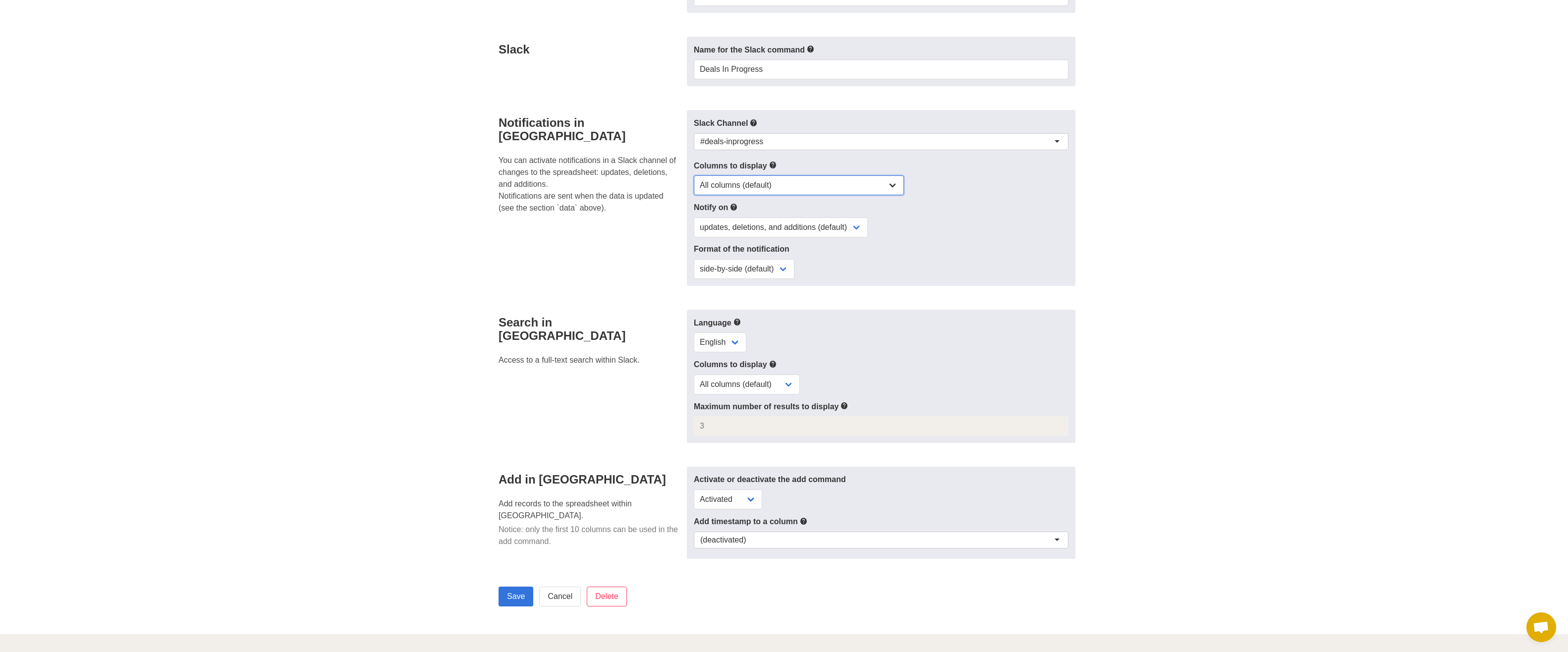
click at [749, 178] on select "All columns (default) Only columns with modified values Columns with modified v…" at bounding box center [799, 185] width 210 height 20
click at [749, 178] on select "All columns (default) Only columns with modified values Columns with modified v…" at bounding box center [799, 185] width 210 height 20
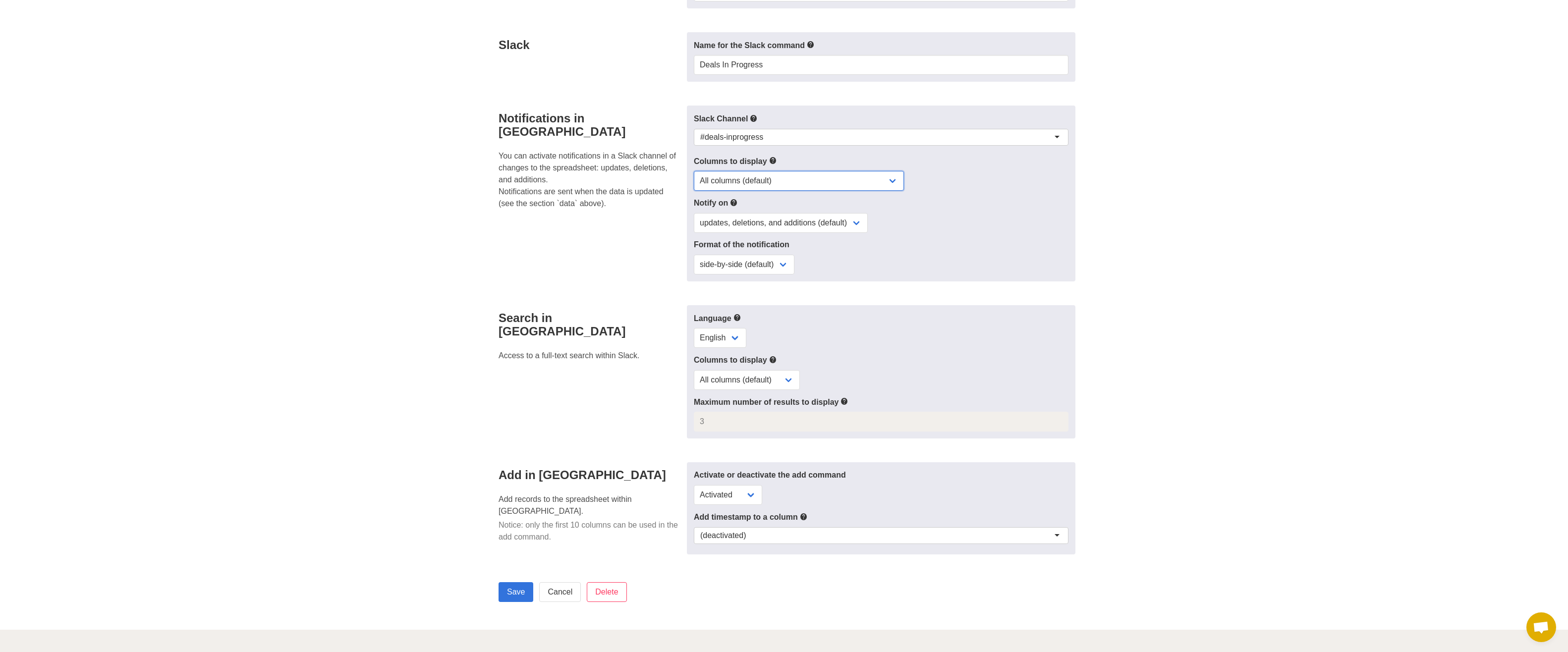
scroll to position [297, 0]
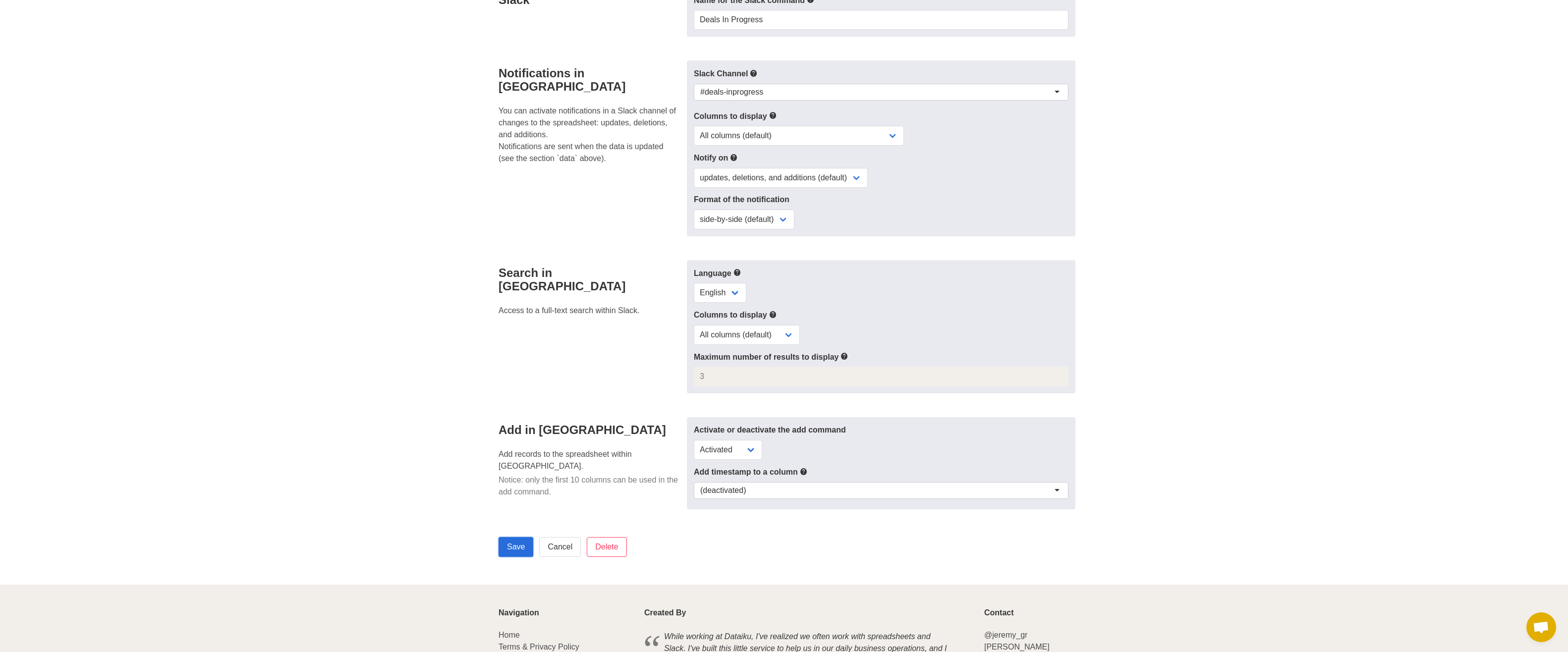
click at [514, 540] on input "Save" at bounding box center [516, 547] width 35 height 20
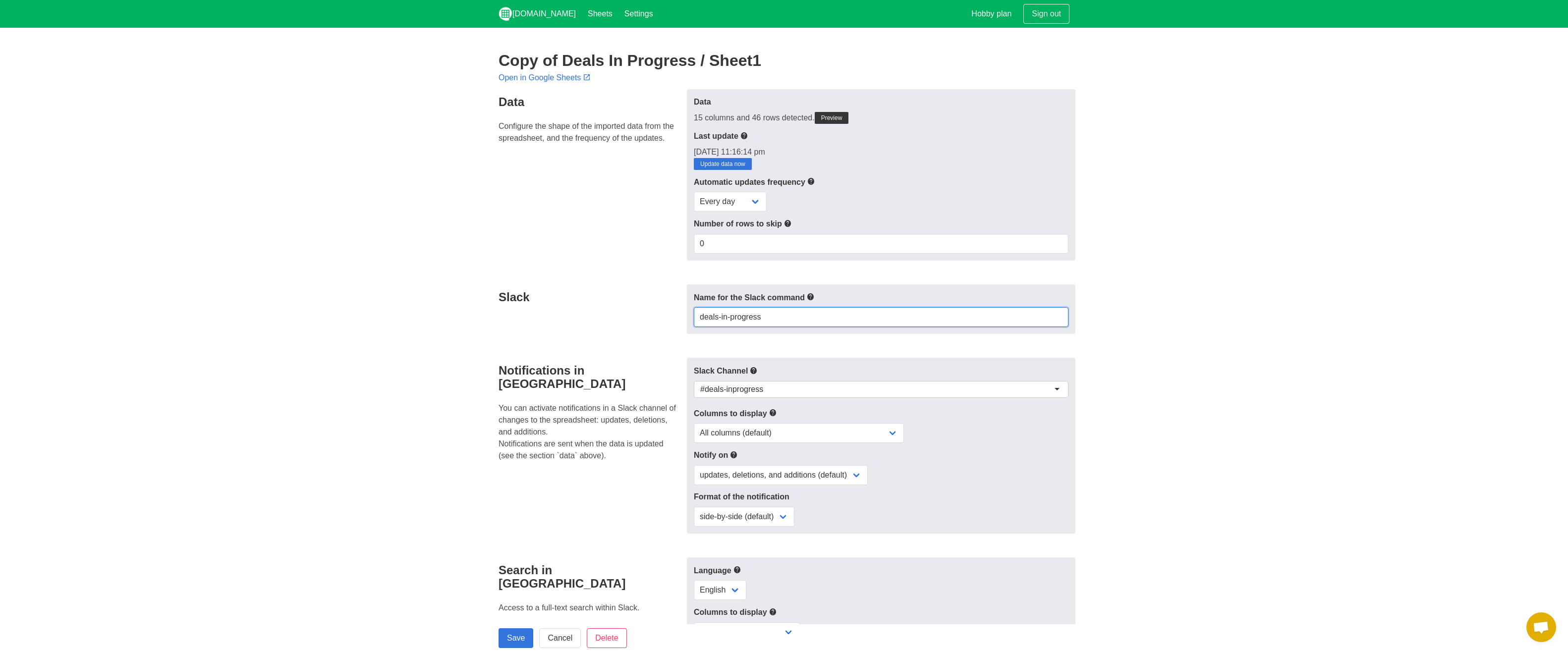
click at [754, 317] on input "deals-in-progress" at bounding box center [881, 317] width 375 height 20
drag, startPoint x: 741, startPoint y: 318, endPoint x: 629, endPoint y: 316, distance: 112.0
click at [629, 316] on div "Slack Name for the Slack command deals-in-progress" at bounding box center [783, 309] width 583 height 50
type input "deals"
click at [508, 637] on input "Save" at bounding box center [516, 638] width 35 height 20
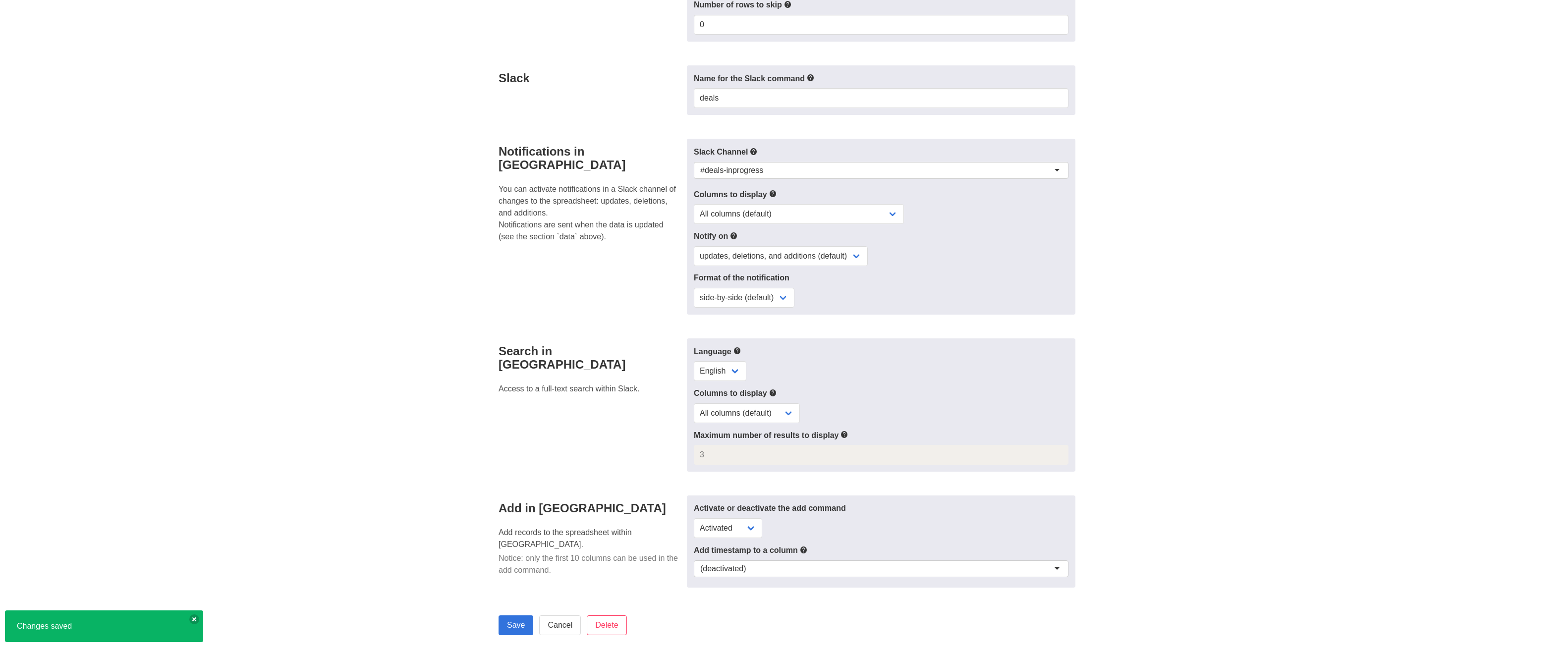
scroll to position [370, 0]
